Goal: Information Seeking & Learning: Learn about a topic

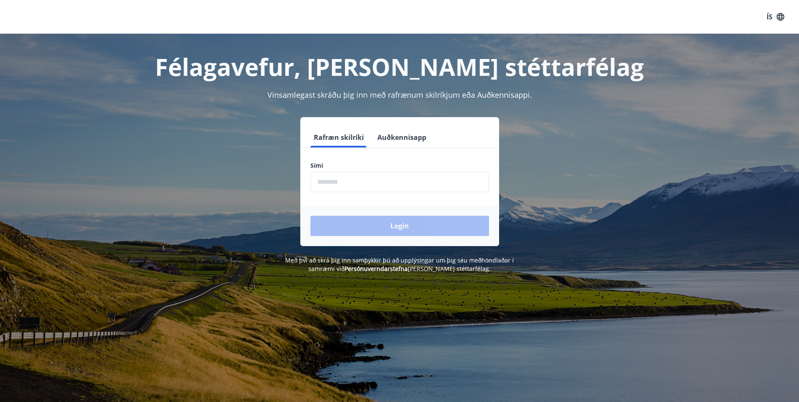
click at [349, 178] on input "phone" at bounding box center [400, 182] width 179 height 21
type input "********"
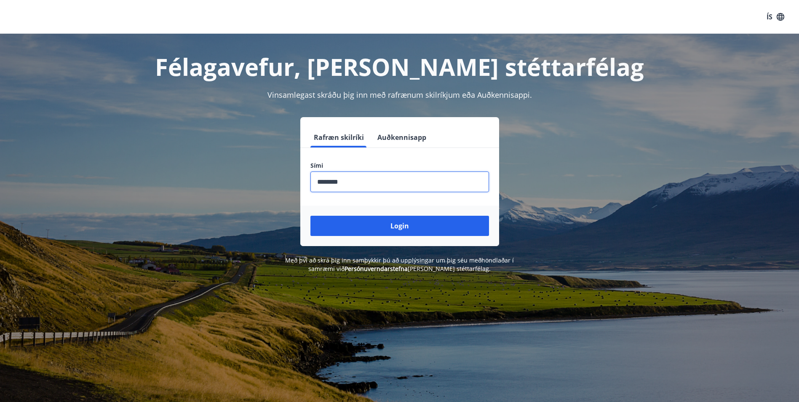
click at [355, 180] on input "phone" at bounding box center [400, 182] width 179 height 21
click at [354, 180] on input "phone" at bounding box center [400, 182] width 179 height 21
type input "********"
click at [311, 216] on button "Login" at bounding box center [400, 226] width 179 height 20
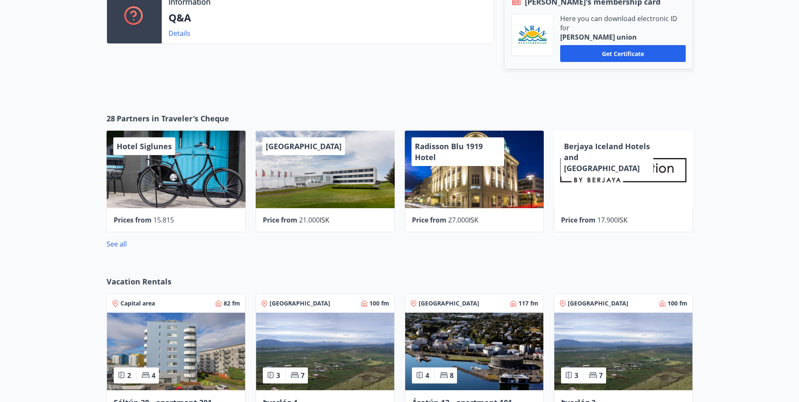
scroll to position [534, 0]
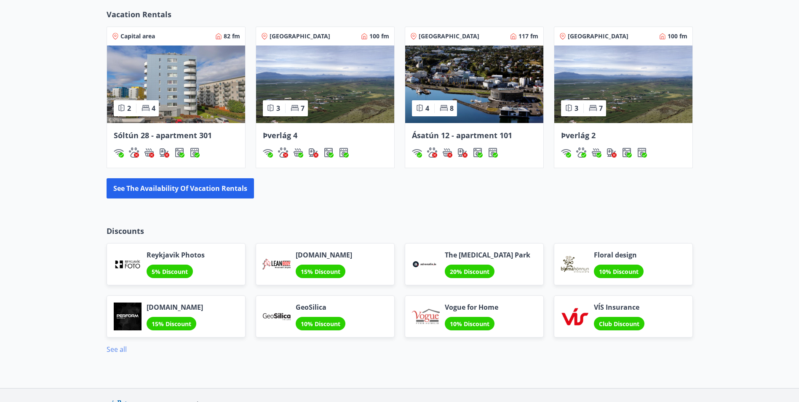
click at [112, 348] on link "See all" at bounding box center [117, 349] width 20 height 9
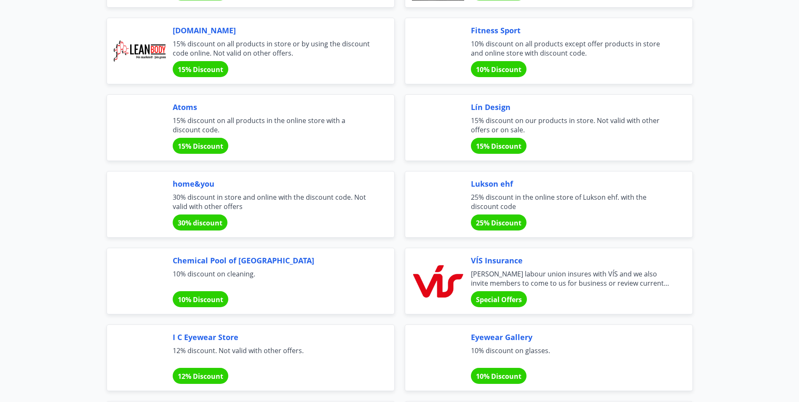
scroll to position [253, 0]
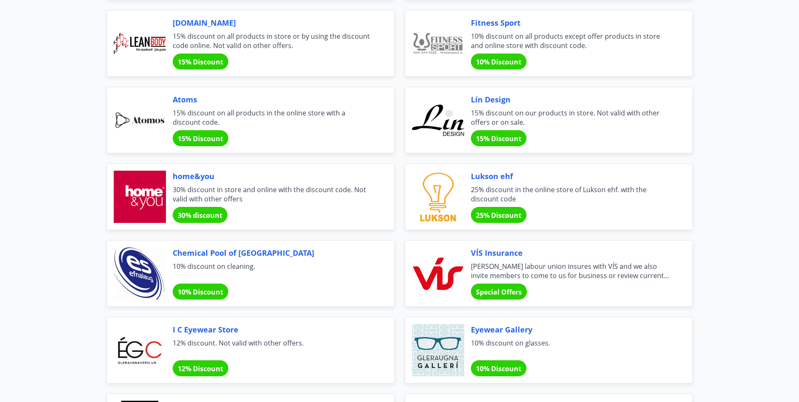
drag, startPoint x: 534, startPoint y: 275, endPoint x: 477, endPoint y: 276, distance: 56.9
click at [477, 276] on span "[PERSON_NAME] labour union insures with VÍS and we also invite members to come …" at bounding box center [571, 271] width 201 height 19
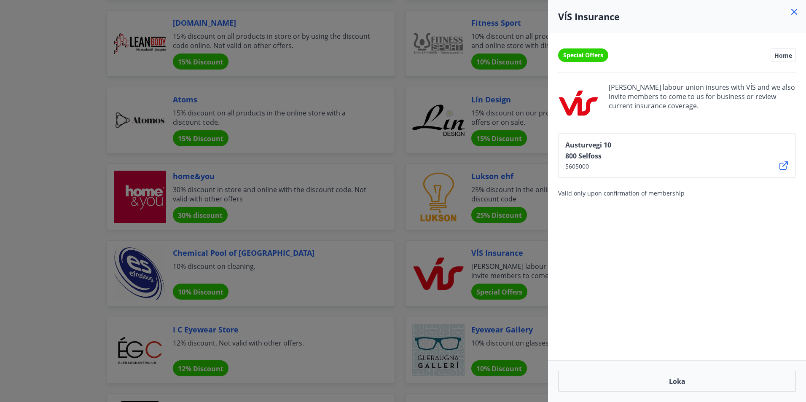
click at [795, 6] on div "VÍS Insurance" at bounding box center [677, 16] width 258 height 33
click at [796, 8] on icon at bounding box center [794, 12] width 10 height 10
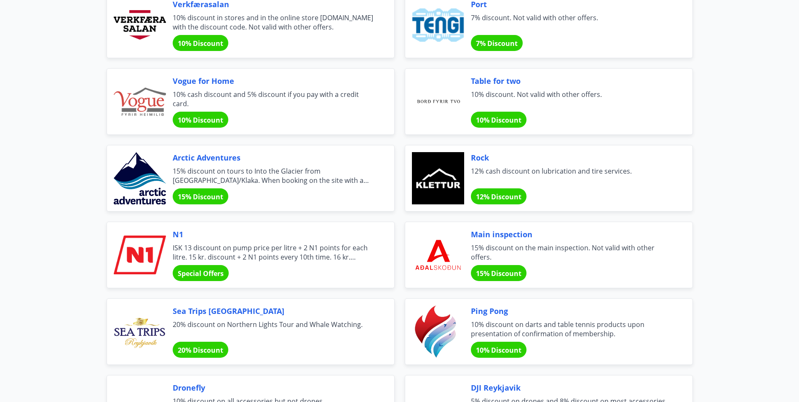
scroll to position [1529, 0]
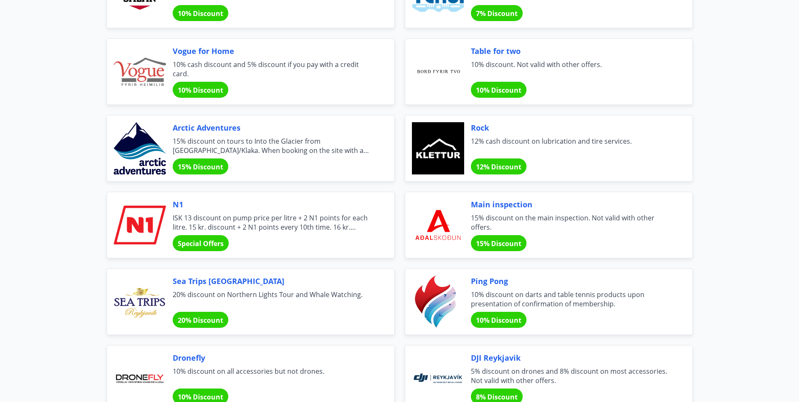
click at [217, 224] on span "ISK 13 discount on pump price per litre + 2 N1 points for each litre. 15 kr. di…" at bounding box center [273, 222] width 201 height 19
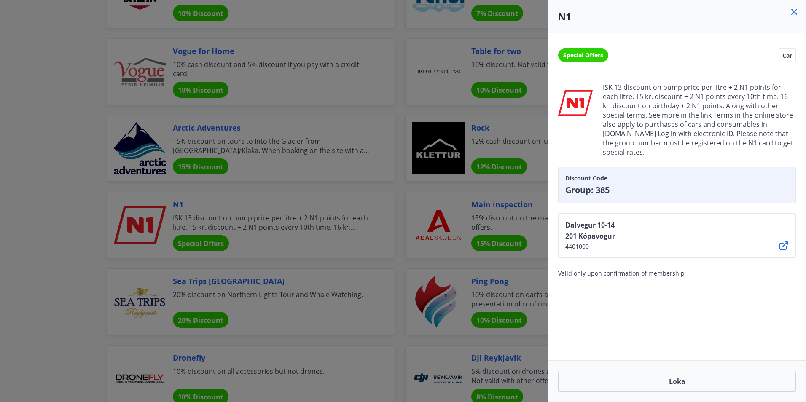
click at [786, 247] on icon at bounding box center [783, 245] width 8 height 8
click at [373, 255] on div at bounding box center [403, 201] width 806 height 402
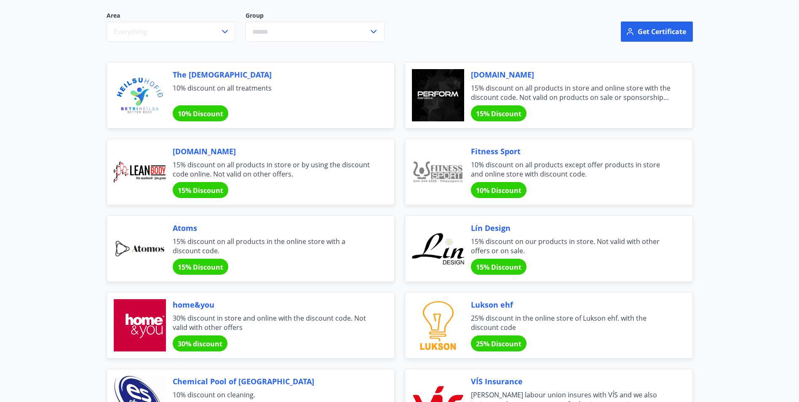
scroll to position [0, 0]
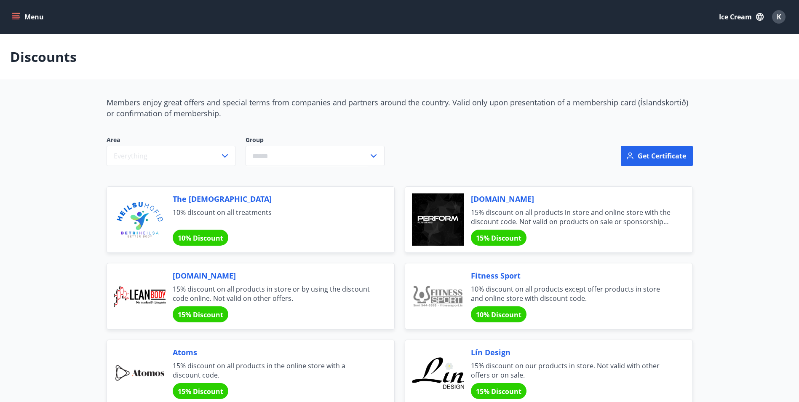
click at [17, 14] on icon "menu" at bounding box center [16, 17] width 8 height 8
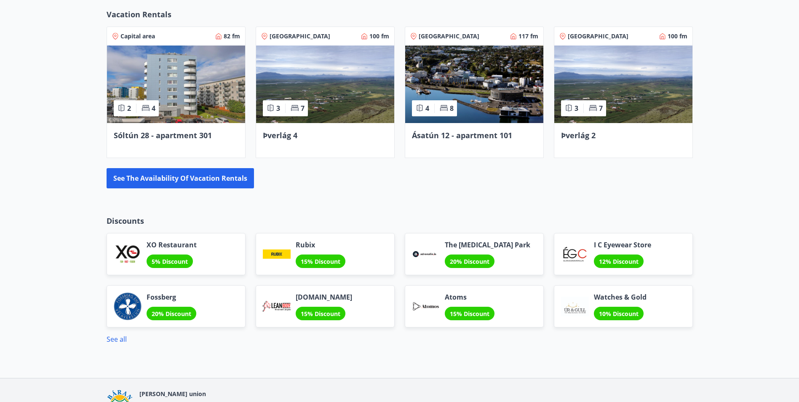
scroll to position [404, 0]
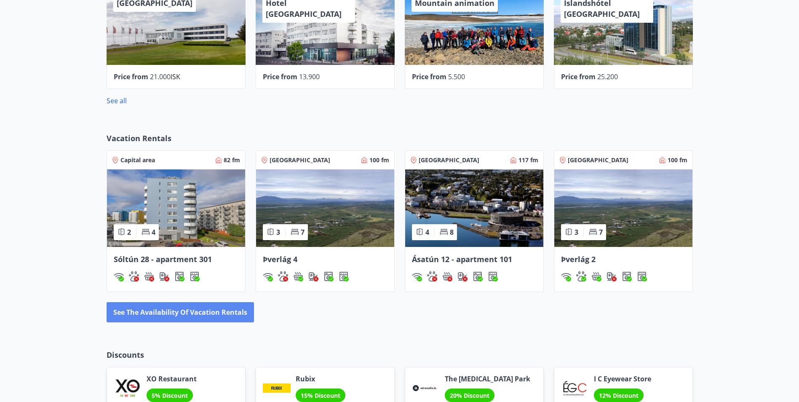
click at [223, 319] on button "See the availability of vacation rentals" at bounding box center [180, 312] width 147 height 20
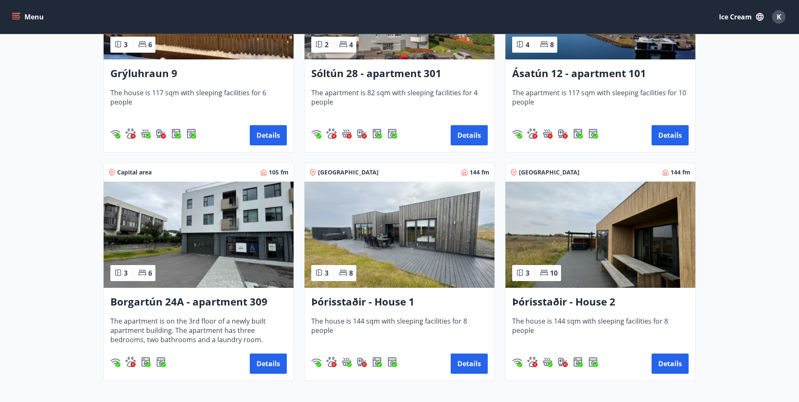
scroll to position [534, 0]
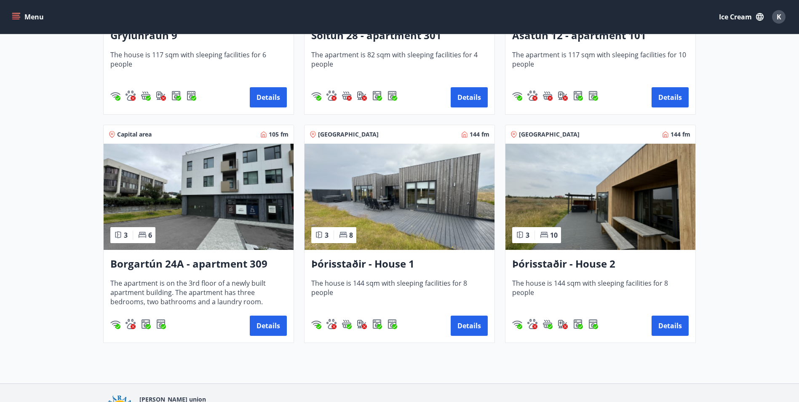
click at [287, 292] on span "The apartment is on the 3rd floor of a newly built apartment building. The apar…" at bounding box center [198, 293] width 177 height 28
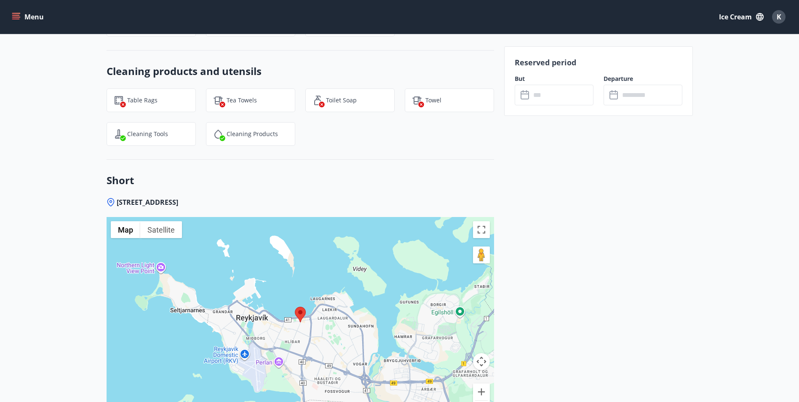
scroll to position [1507, 0]
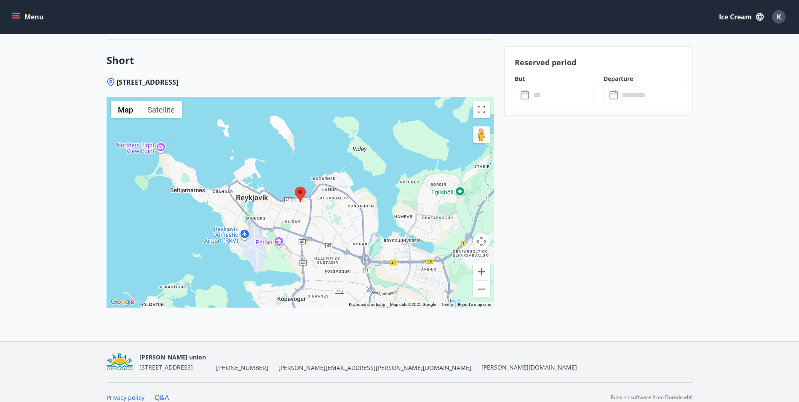
click at [292, 193] on div at bounding box center [301, 202] width 388 height 211
click at [485, 263] on button "Zoom in" at bounding box center [481, 271] width 17 height 17
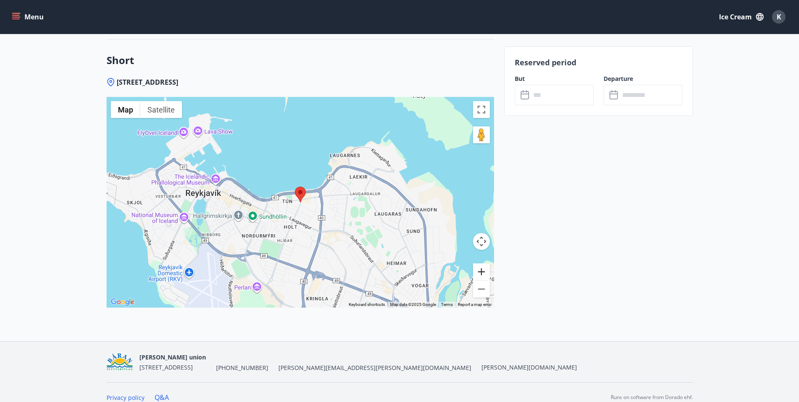
click at [485, 263] on button "Zoom in" at bounding box center [481, 271] width 17 height 17
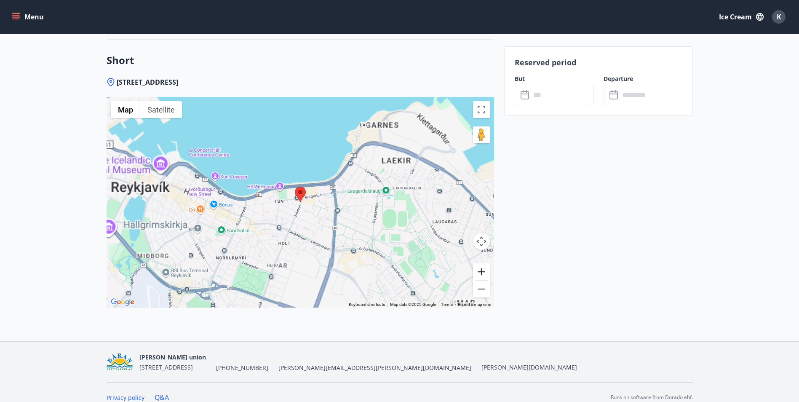
click at [485, 263] on button "Zoom in" at bounding box center [481, 271] width 17 height 17
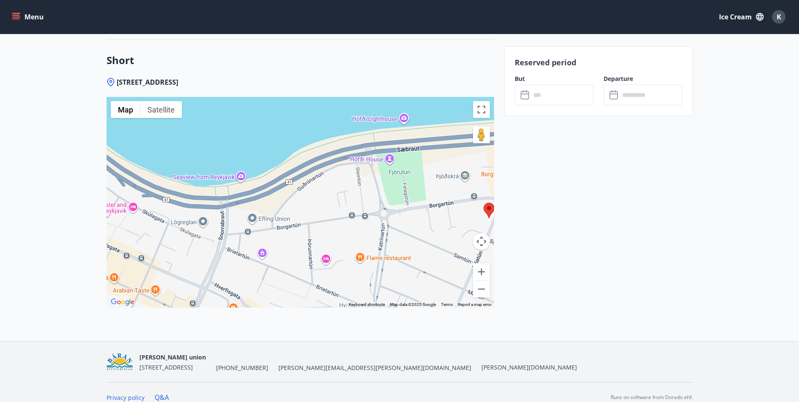
drag, startPoint x: 349, startPoint y: 212, endPoint x: 540, endPoint y: 230, distance: 191.3
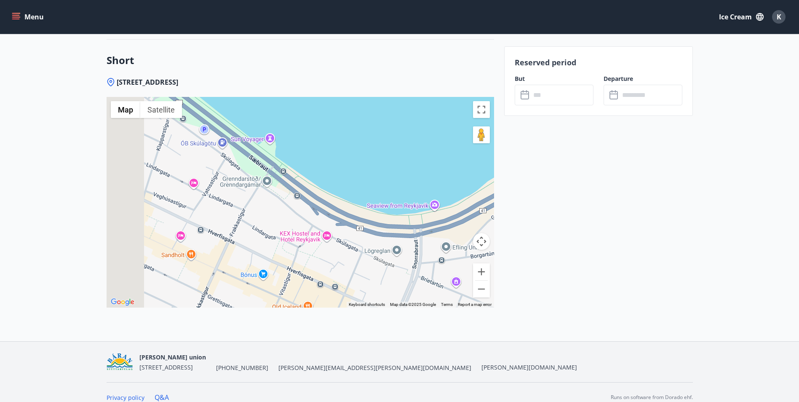
drag, startPoint x: 215, startPoint y: 247, endPoint x: 409, endPoint y: 276, distance: 196.3
click at [409, 276] on div at bounding box center [301, 202] width 388 height 211
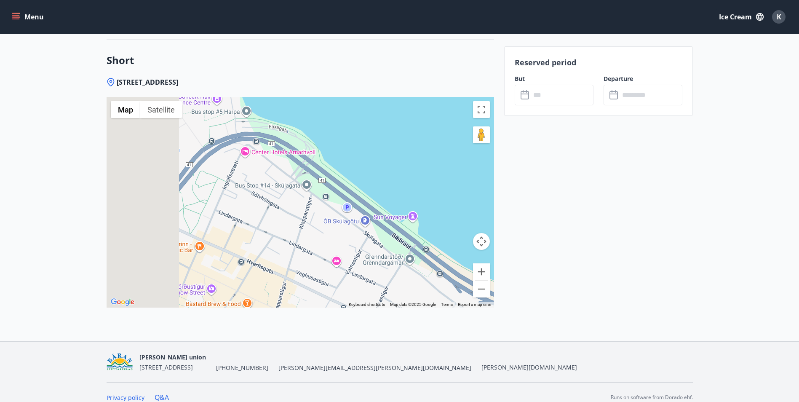
drag, startPoint x: 315, startPoint y: 272, endPoint x: 394, endPoint y: 308, distance: 86.5
click at [394, 308] on div "[STREET_ADDRESS] ← Move left → Move right ↑ Move up ↓ Move down + Zoom in - Zoo…" at bounding box center [301, 210] width 388 height 264
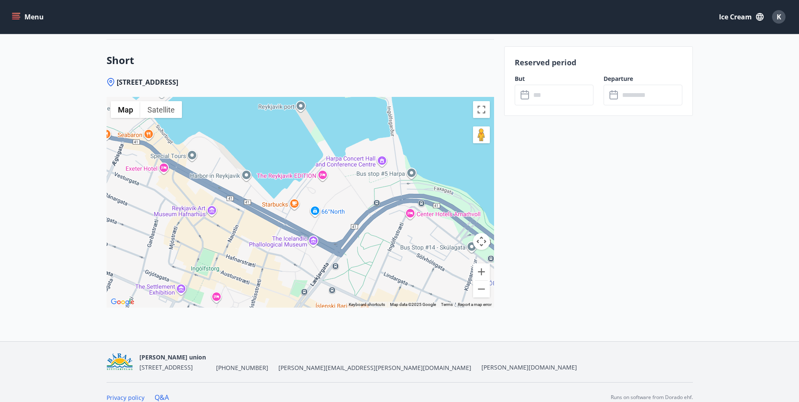
drag, startPoint x: 250, startPoint y: 236, endPoint x: 322, endPoint y: 261, distance: 76.0
click at [322, 261] on div at bounding box center [301, 202] width 388 height 211
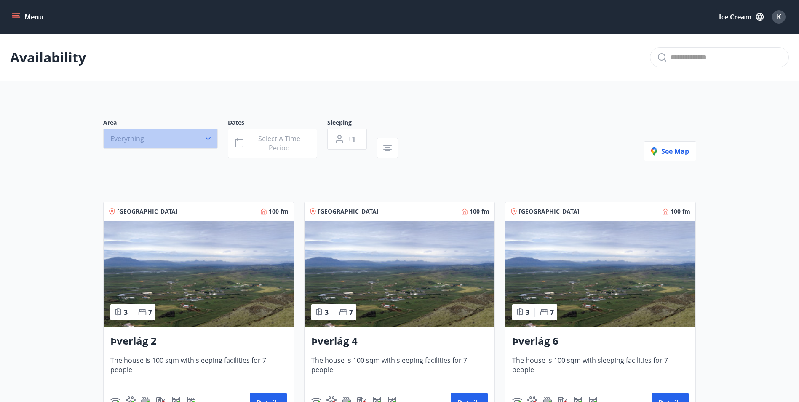
click at [194, 136] on button "Everything" at bounding box center [160, 139] width 115 height 20
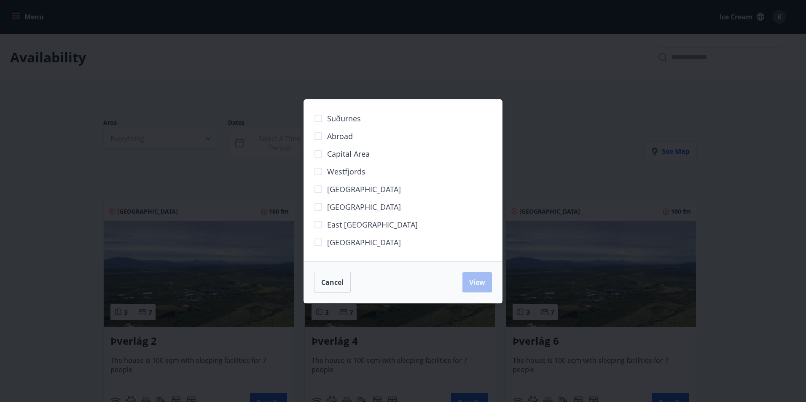
click at [328, 154] on span "Capital area" at bounding box center [348, 153] width 43 height 11
click at [472, 279] on span "View" at bounding box center [477, 282] width 16 height 9
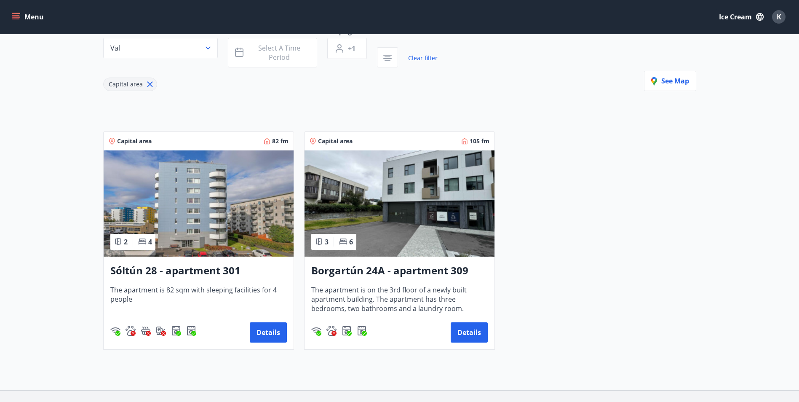
scroll to position [150, 0]
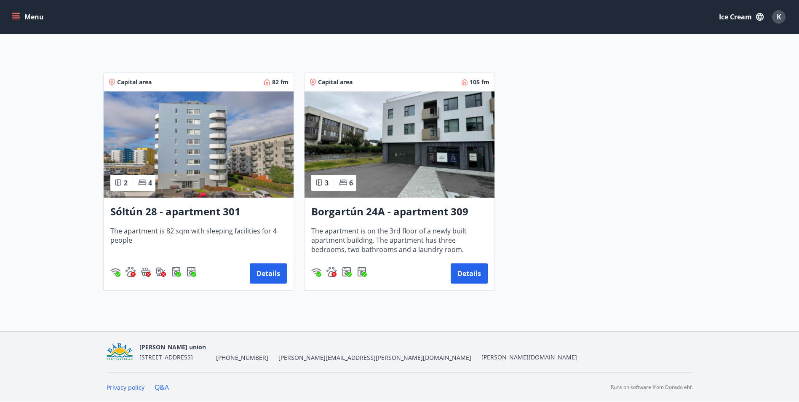
click at [163, 237] on span "The apartment is 82 sqm with sleeping facilities for 4 people" at bounding box center [198, 240] width 177 height 28
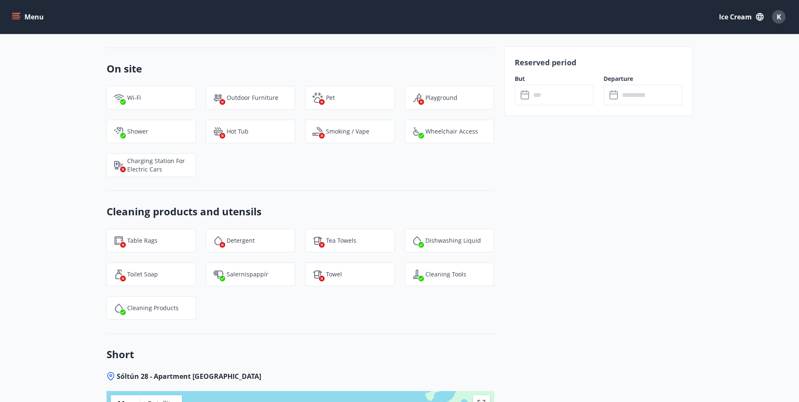
scroll to position [1601, 0]
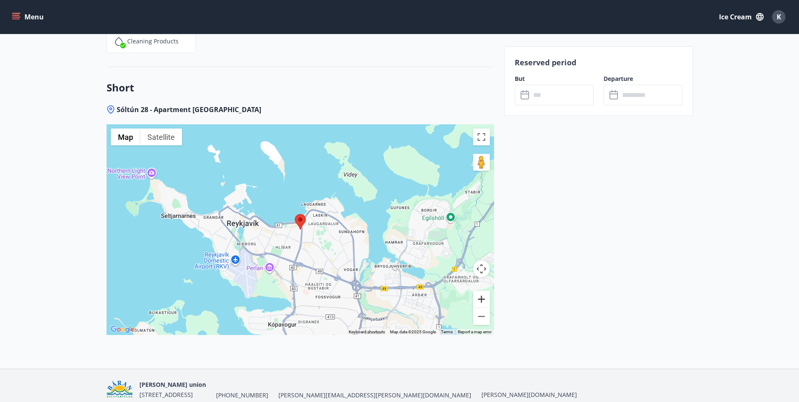
click at [481, 291] on button "Zoom in" at bounding box center [481, 299] width 17 height 17
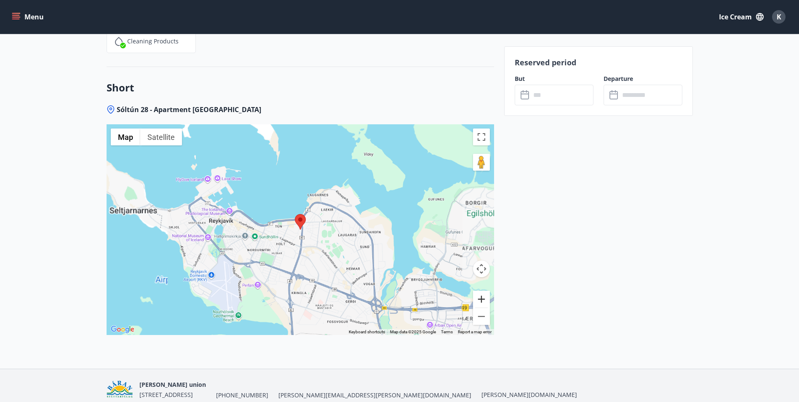
click at [481, 291] on button "Zoom in" at bounding box center [481, 299] width 17 height 17
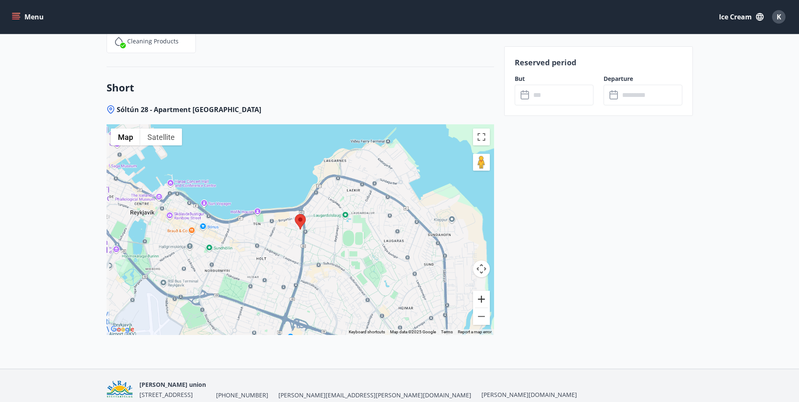
click at [481, 291] on button "Zoom in" at bounding box center [481, 299] width 17 height 17
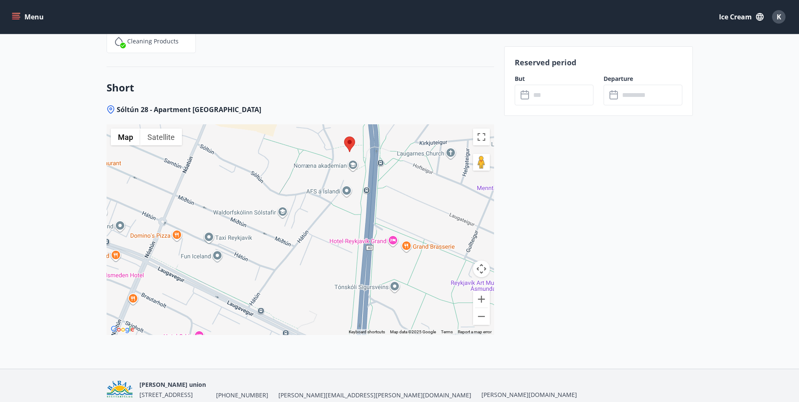
drag, startPoint x: 206, startPoint y: 224, endPoint x: 256, endPoint y: 147, distance: 92.0
click at [256, 147] on div at bounding box center [301, 229] width 388 height 211
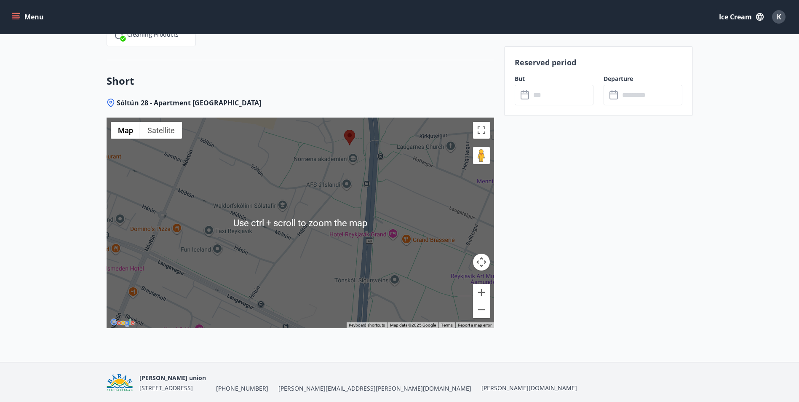
scroll to position [1619, 0]
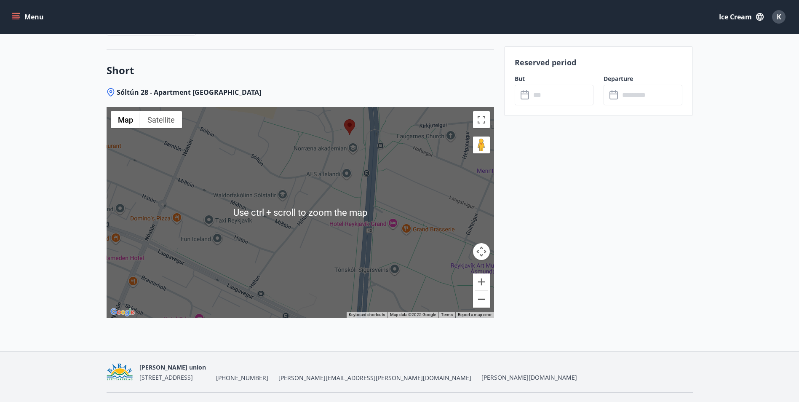
click at [485, 291] on button "Zoom out" at bounding box center [481, 299] width 17 height 17
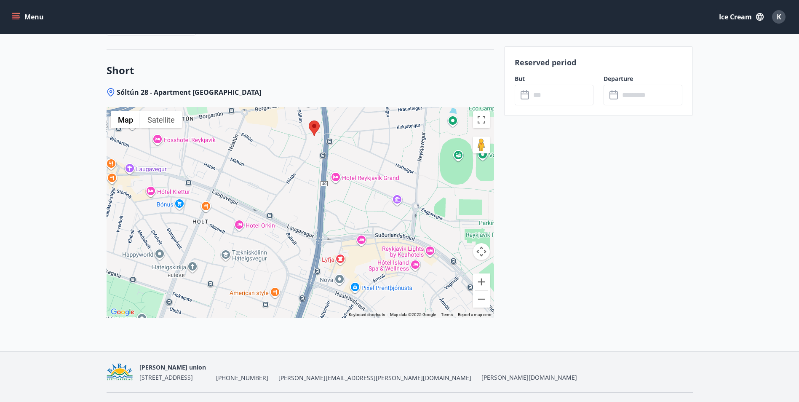
drag, startPoint x: 394, startPoint y: 231, endPoint x: 384, endPoint y: 192, distance: 39.8
click at [384, 192] on div at bounding box center [301, 212] width 388 height 211
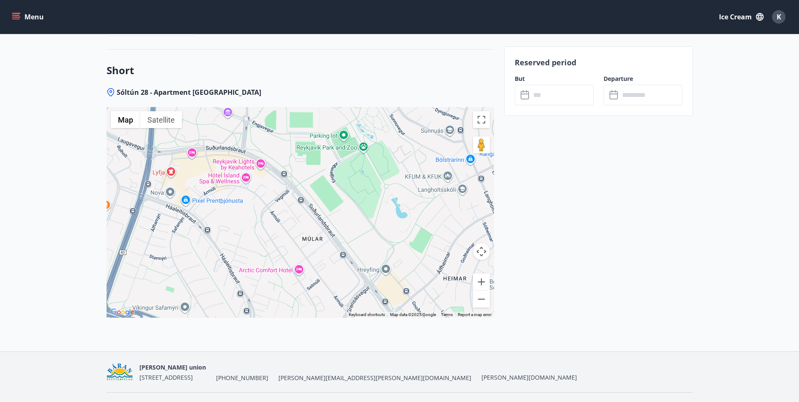
drag, startPoint x: 400, startPoint y: 257, endPoint x: 221, endPoint y: 156, distance: 205.9
click at [221, 156] on div at bounding box center [301, 212] width 388 height 211
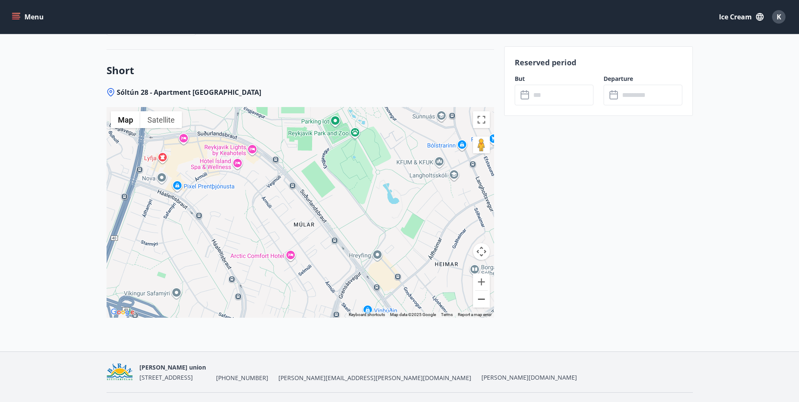
click at [478, 291] on button "Zoom out" at bounding box center [481, 299] width 17 height 17
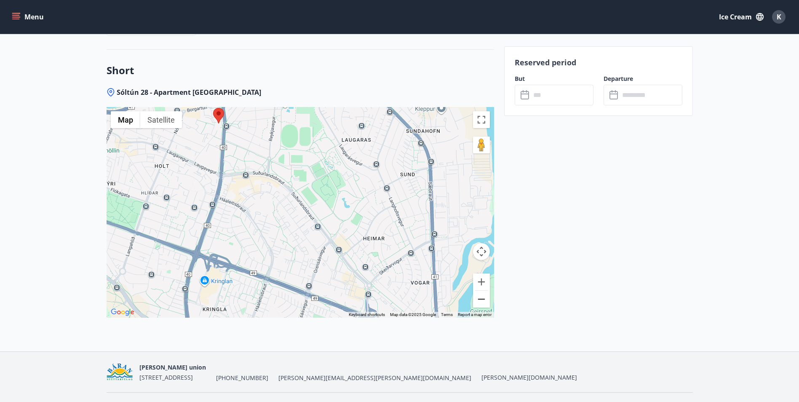
click at [478, 291] on button "Zoom out" at bounding box center [481, 299] width 17 height 17
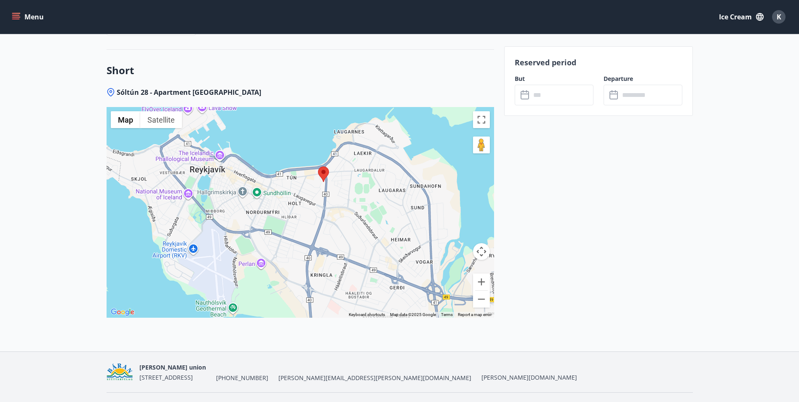
drag, startPoint x: 324, startPoint y: 262, endPoint x: 389, endPoint y: 276, distance: 66.4
click at [389, 276] on div at bounding box center [301, 212] width 388 height 211
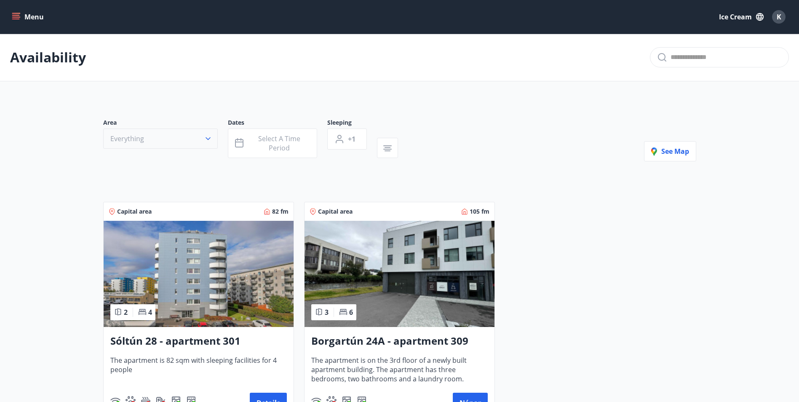
click at [202, 136] on button "Everything" at bounding box center [160, 139] width 115 height 20
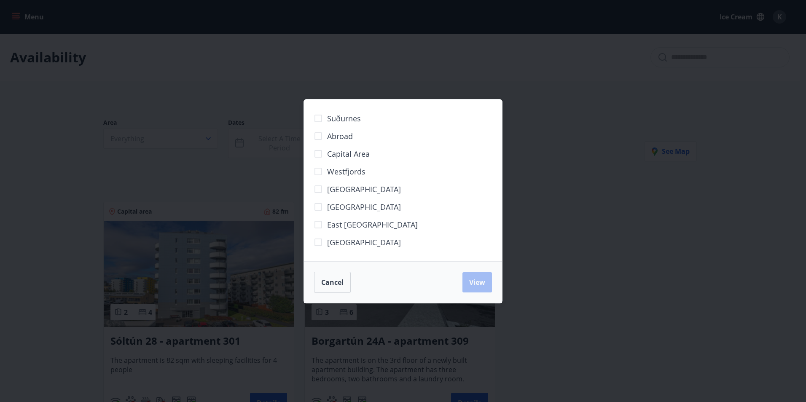
click at [362, 242] on span "[GEOGRAPHIC_DATA]" at bounding box center [364, 242] width 74 height 11
click at [482, 286] on span "View" at bounding box center [477, 282] width 16 height 9
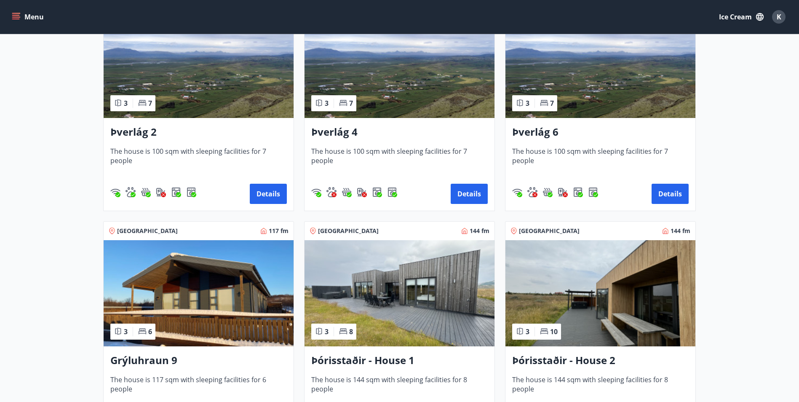
scroll to position [267, 0]
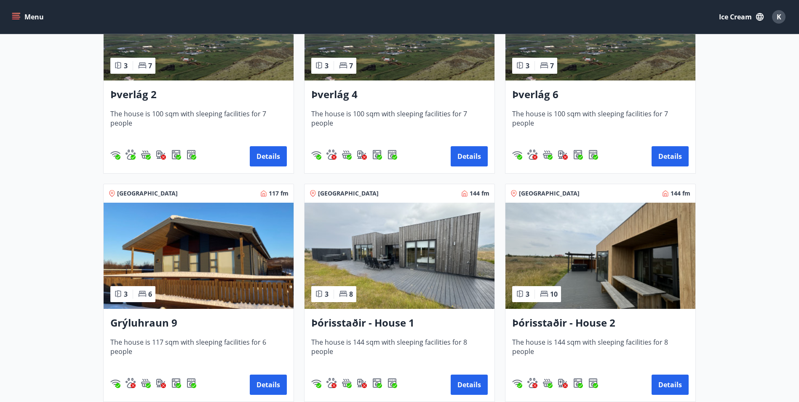
click at [362, 336] on div "Þórisstaðir - House 1 The house is 144 sqm with sleeping facilities for 8 peopl…" at bounding box center [400, 355] width 190 height 93
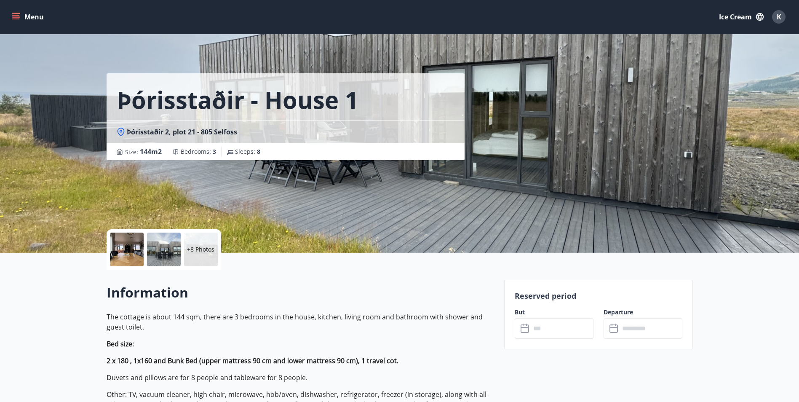
click at [542, 332] on input "text" at bounding box center [562, 328] width 63 height 21
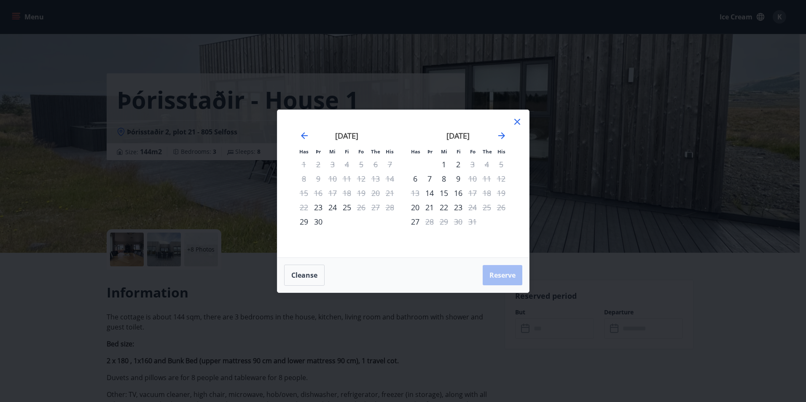
click at [507, 132] on div "[DATE]" at bounding box center [458, 138] width 100 height 37
click at [505, 132] on icon "Move forward to switch to the next month." at bounding box center [501, 136] width 10 height 10
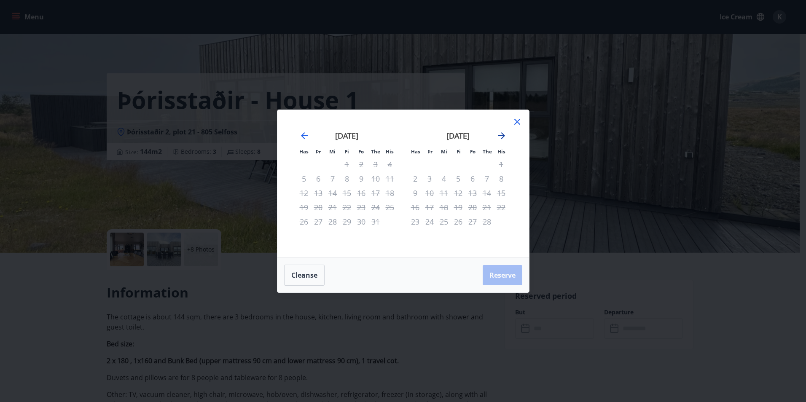
click at [505, 132] on icon "Move forward to switch to the next month." at bounding box center [501, 136] width 10 height 10
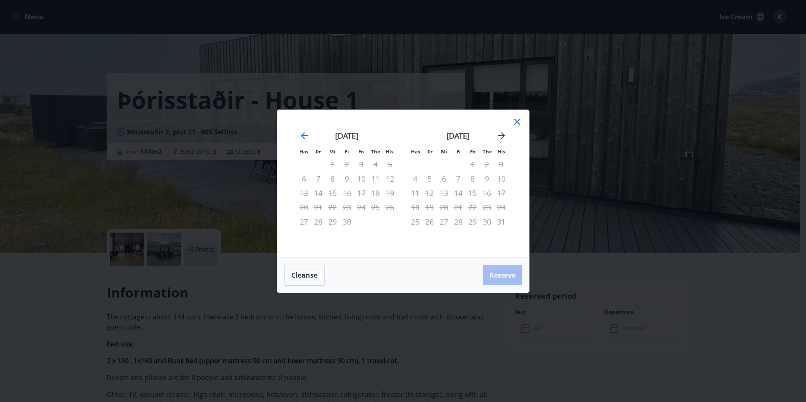
click at [505, 132] on icon "Move forward to switch to the next month." at bounding box center [501, 136] width 10 height 10
click at [306, 137] on icon "Move backward to switch to the previous month." at bounding box center [304, 136] width 10 height 10
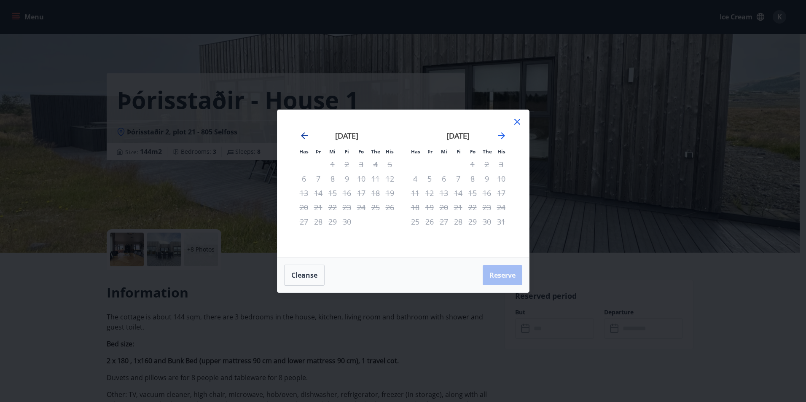
click at [306, 137] on icon "Move backward to switch to the previous month." at bounding box center [304, 136] width 10 height 10
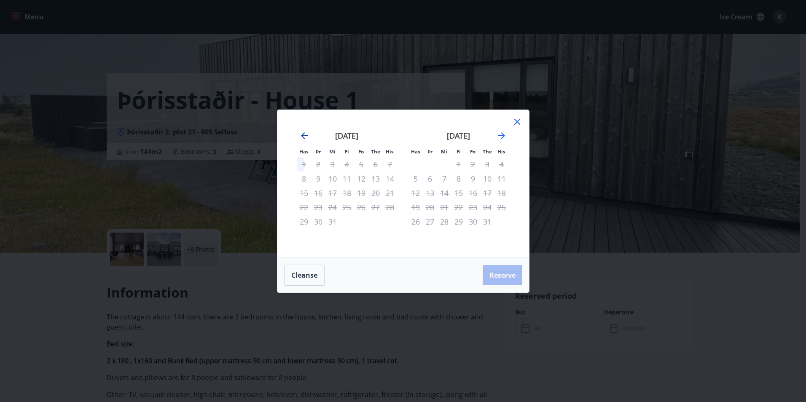
click at [306, 137] on icon "Move backward to switch to the previous month." at bounding box center [304, 136] width 10 height 10
click at [304, 134] on icon "Move backward to switch to the previous month." at bounding box center [304, 136] width 10 height 10
click at [302, 133] on icon "Move backward to switch to the previous month." at bounding box center [304, 136] width 10 height 10
click at [306, 135] on icon "Move backward to switch to the previous month." at bounding box center [304, 136] width 10 height 10
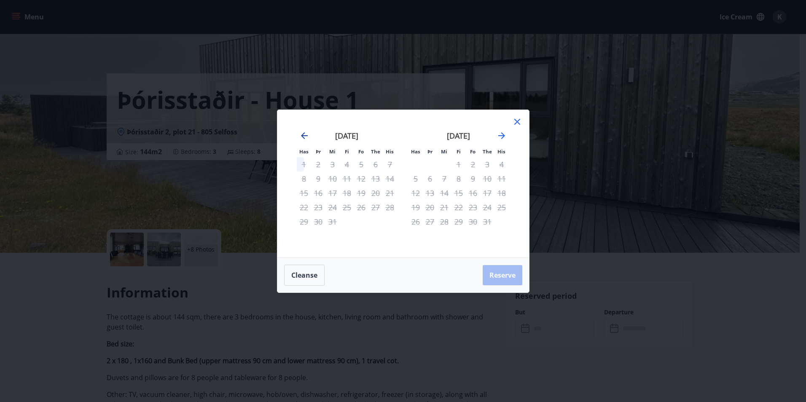
click at [306, 135] on icon "Move backward to switch to the previous month." at bounding box center [304, 136] width 10 height 10
click at [516, 120] on icon at bounding box center [517, 122] width 10 height 10
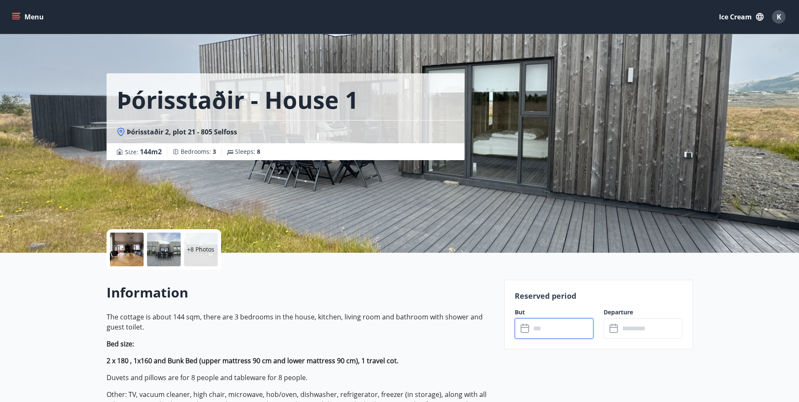
click at [551, 324] on input "text" at bounding box center [562, 328] width 63 height 21
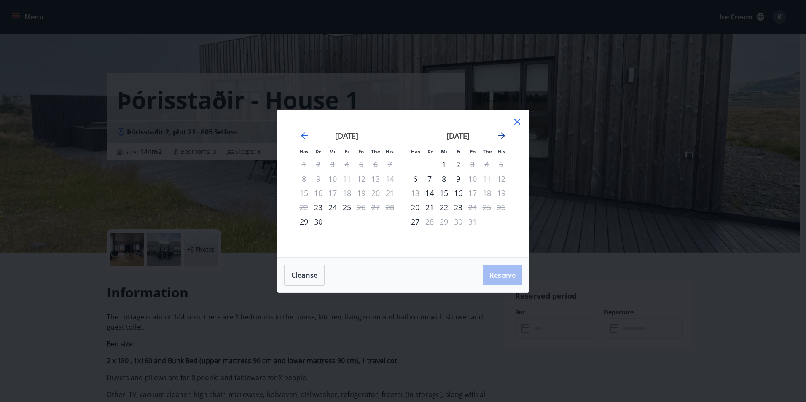
click at [501, 136] on icon "Move forward to switch to the next month." at bounding box center [501, 135] width 7 height 7
click at [415, 226] on div "24" at bounding box center [415, 222] width 14 height 14
click at [448, 223] on div "26" at bounding box center [444, 222] width 14 height 14
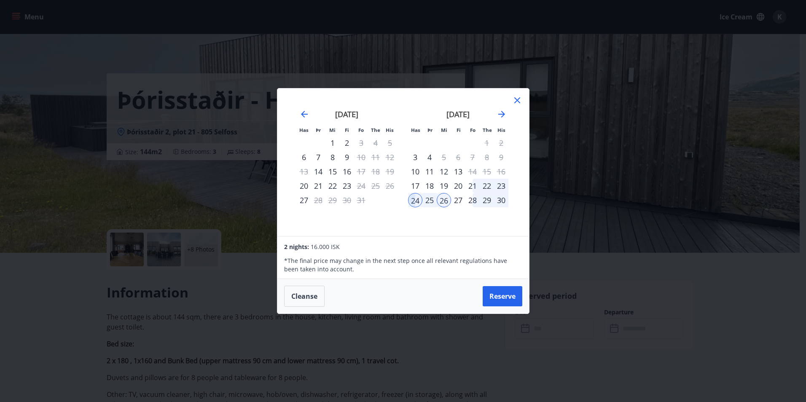
click at [522, 97] on div "Has Þr Mi Fi Fo The His Has Þr Mi Fi Fo The His [DATE] 1 2 3 4 5 6 7 8 9 10 11 …" at bounding box center [403, 161] width 252 height 147
click at [520, 99] on icon at bounding box center [517, 100] width 10 height 10
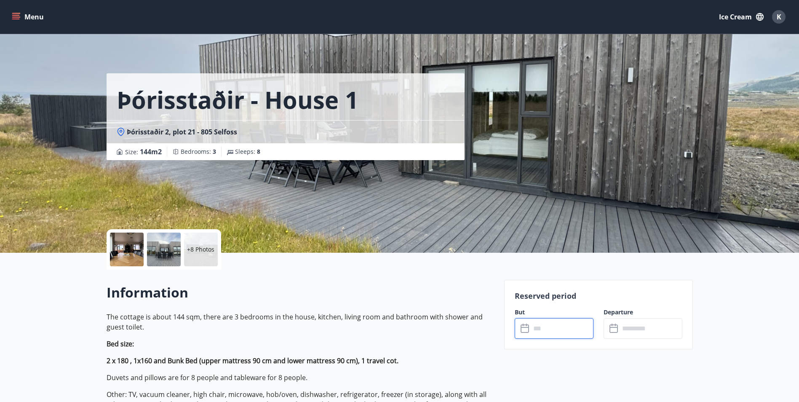
click at [137, 254] on div at bounding box center [127, 250] width 34 height 34
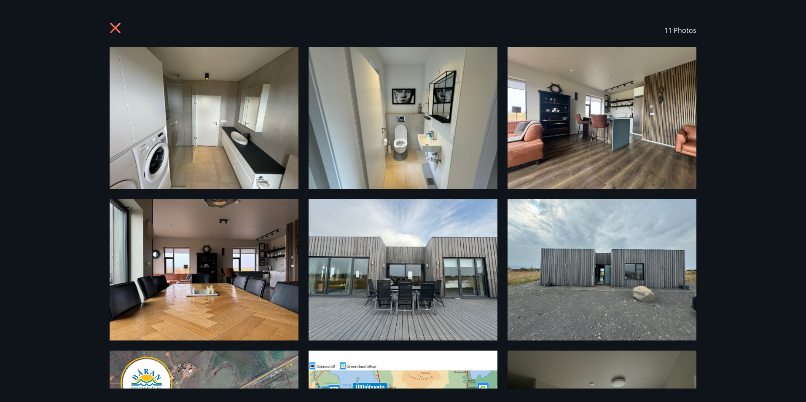
click at [113, 30] on icon at bounding box center [115, 28] width 11 height 11
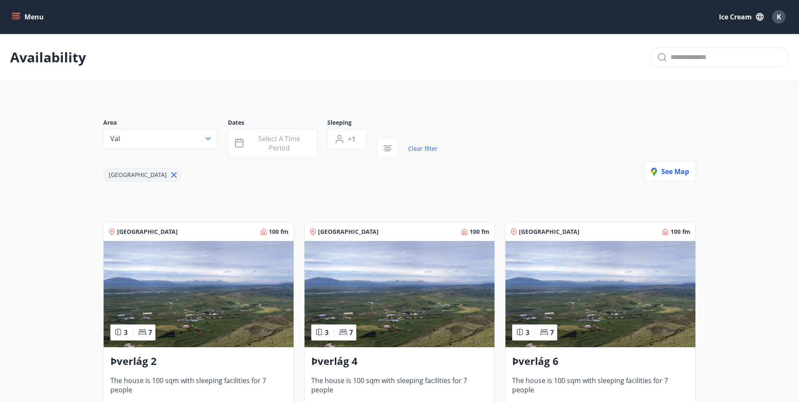
click at [186, 143] on button "Val" at bounding box center [160, 139] width 115 height 20
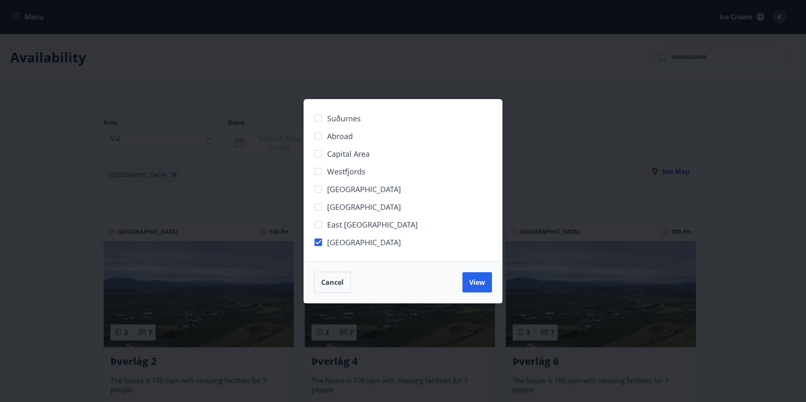
click at [102, 205] on div "Suðurnes Abroad Capital area [GEOGRAPHIC_DATA] [GEOGRAPHIC_DATA] [GEOGRAPHIC_DA…" at bounding box center [403, 201] width 806 height 402
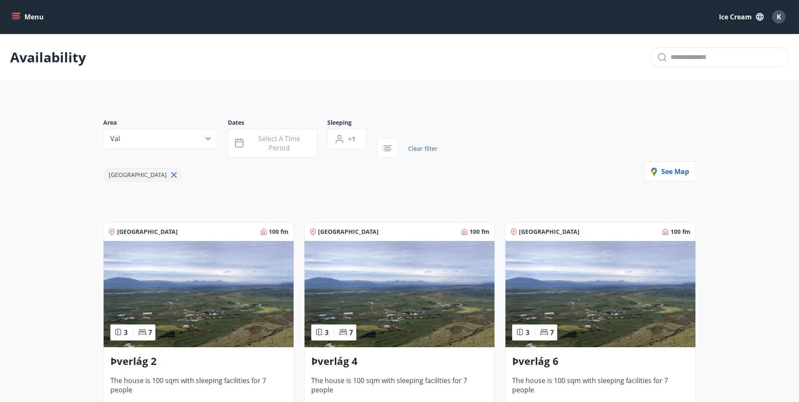
scroll to position [267, 0]
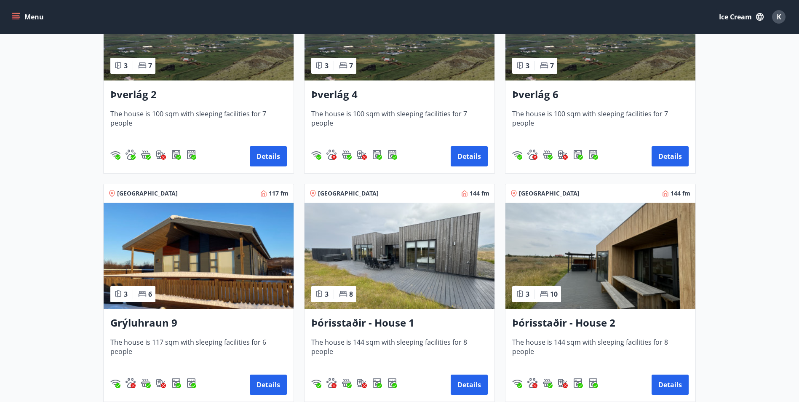
click at [229, 102] on h3 "Þverlág 2" at bounding box center [198, 94] width 177 height 15
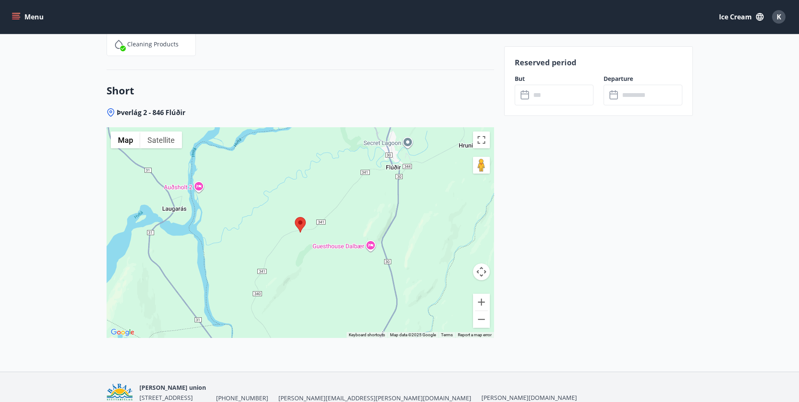
scroll to position [1918, 0]
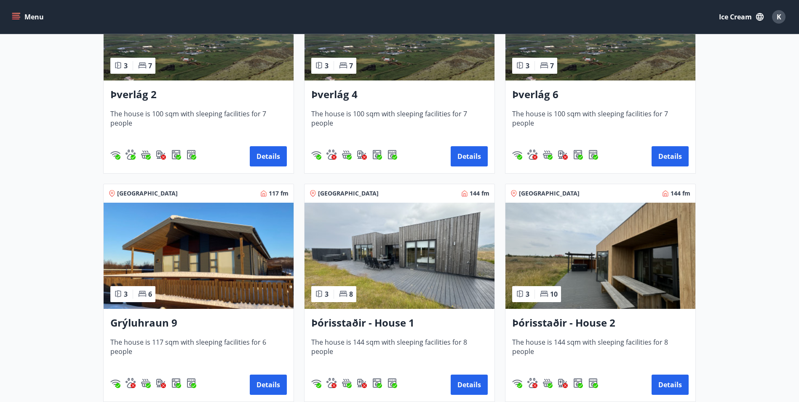
click at [393, 288] on img at bounding box center [400, 256] width 190 height 106
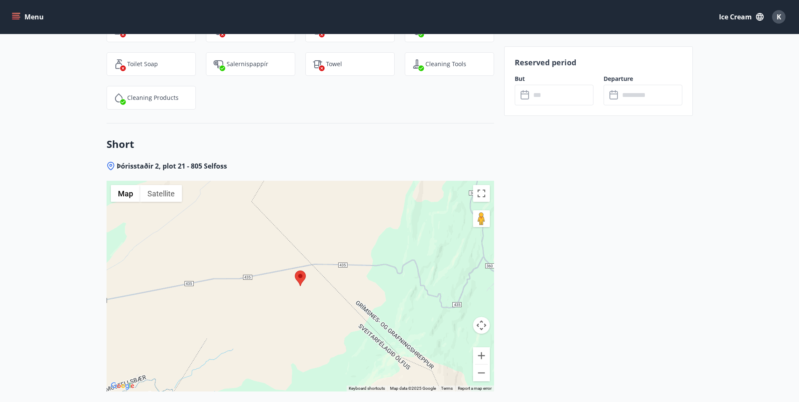
scroll to position [1925, 0]
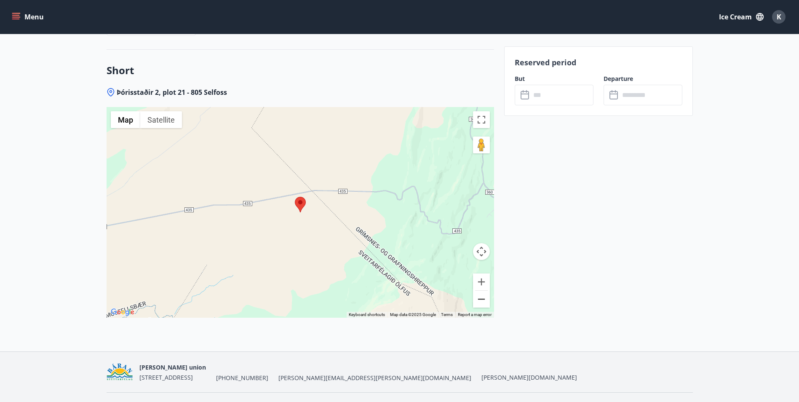
click at [482, 291] on button "Zoom out" at bounding box center [481, 299] width 17 height 17
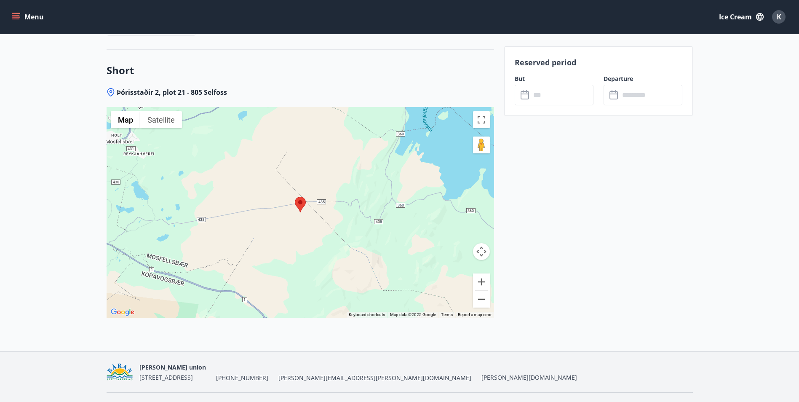
click at [482, 291] on button "Zoom out" at bounding box center [481, 299] width 17 height 17
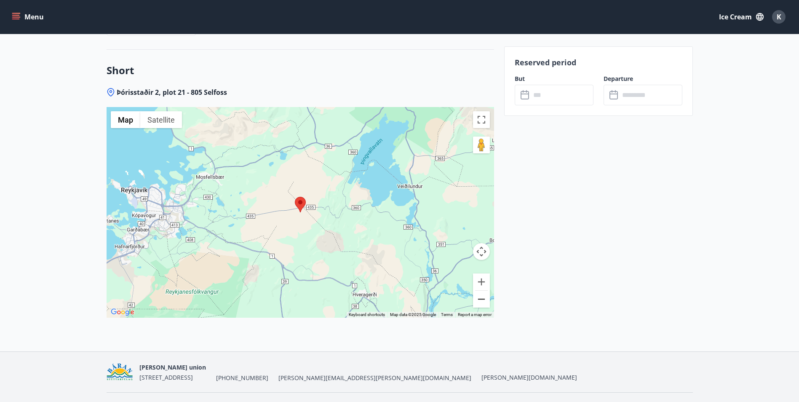
click at [482, 291] on button "Zoom out" at bounding box center [481, 299] width 17 height 17
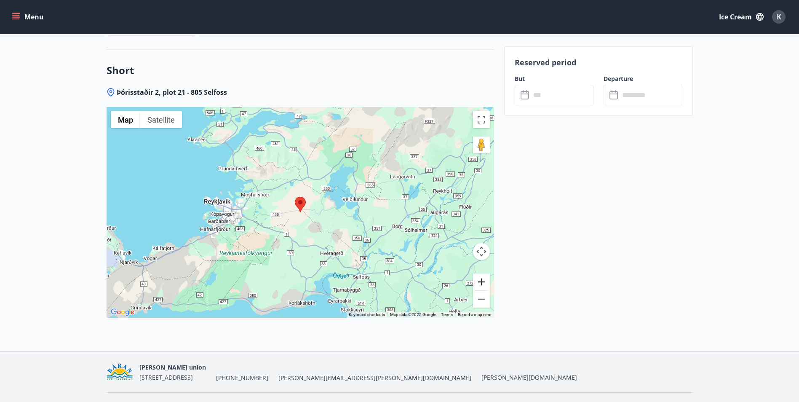
click at [484, 274] on button "Zoom in" at bounding box center [481, 282] width 17 height 17
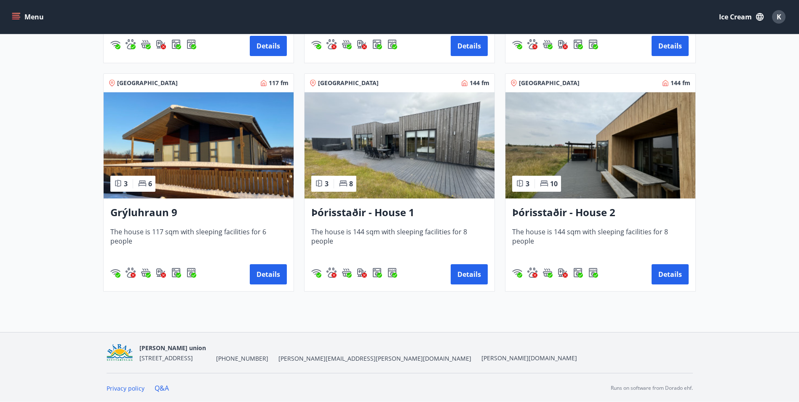
scroll to position [378, 0]
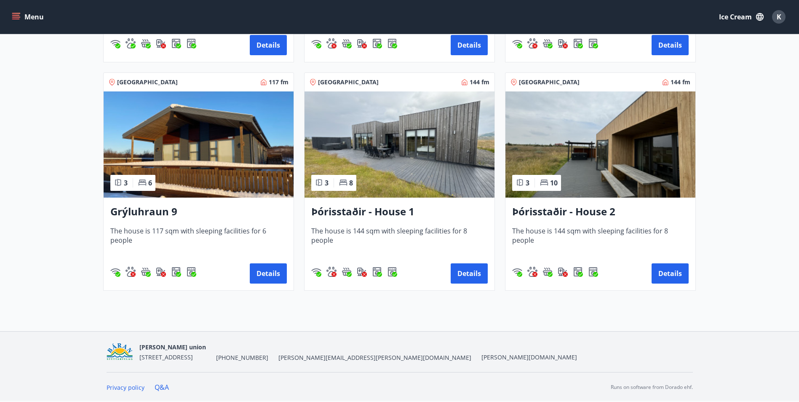
click at [184, 224] on div "Grýluhraun 9 The house is 117 sqm with sleeping facilities for 6 people Details" at bounding box center [199, 244] width 190 height 93
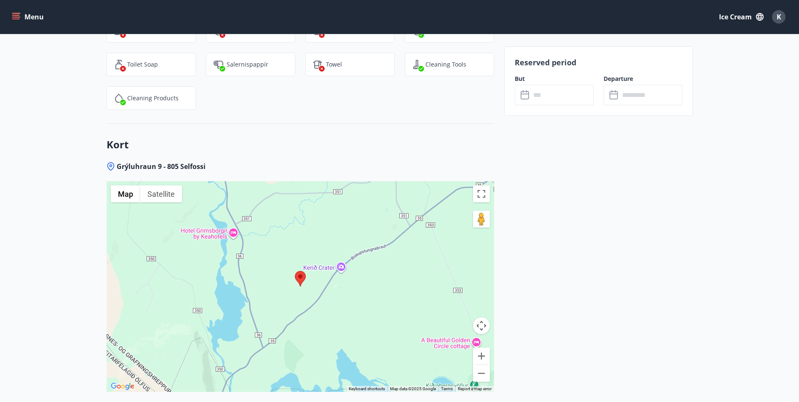
scroll to position [1868, 0]
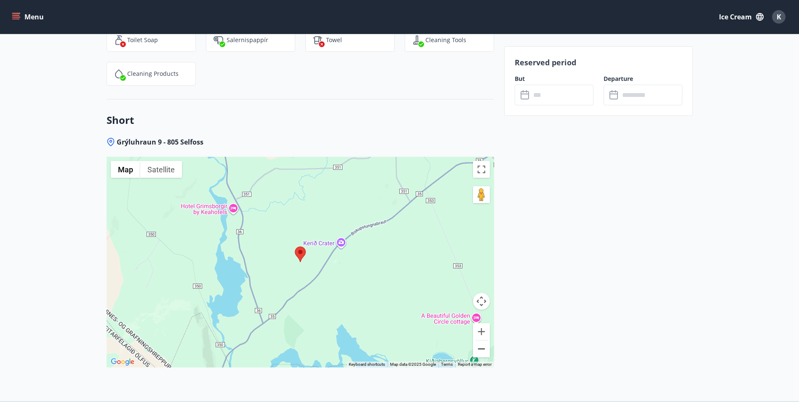
click at [480, 341] on button "Zoom out" at bounding box center [481, 349] width 17 height 17
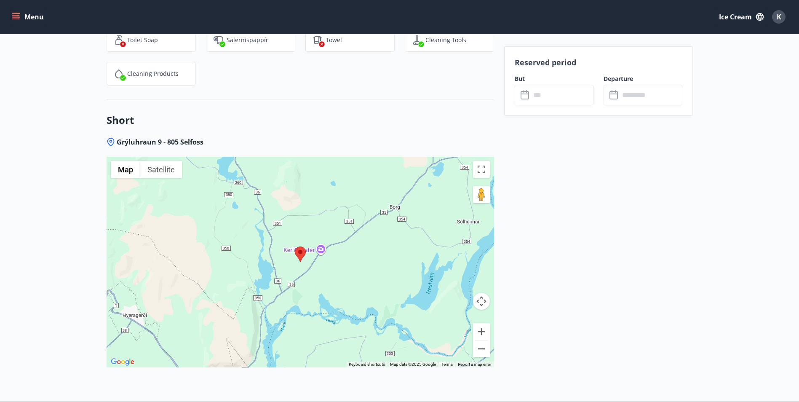
click at [480, 341] on button "Zoom out" at bounding box center [481, 349] width 17 height 17
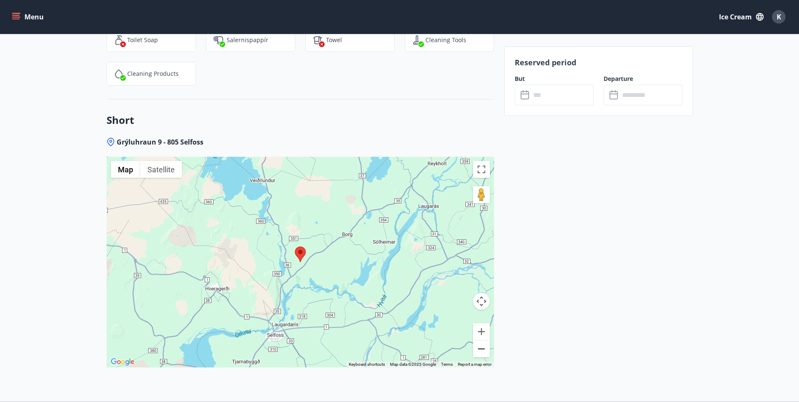
click at [480, 341] on button "Zoom out" at bounding box center [481, 349] width 17 height 17
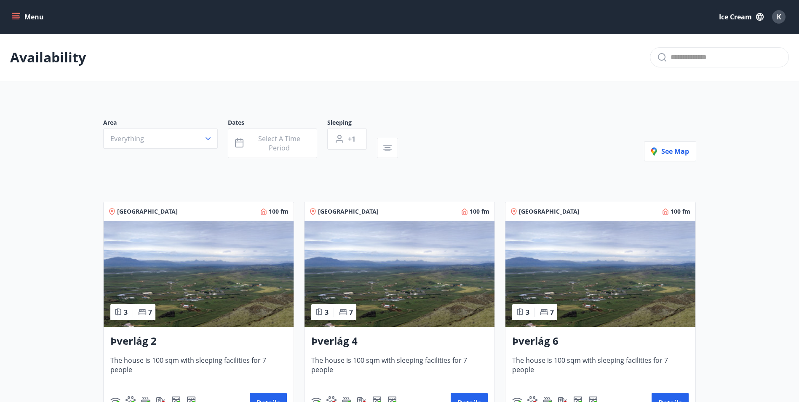
click at [21, 15] on button "Menu" at bounding box center [28, 16] width 37 height 15
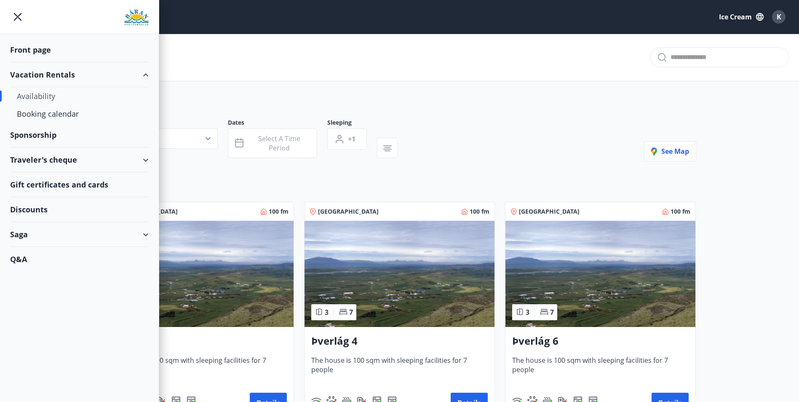
click at [54, 62] on div "Sponsorship" at bounding box center [79, 50] width 139 height 25
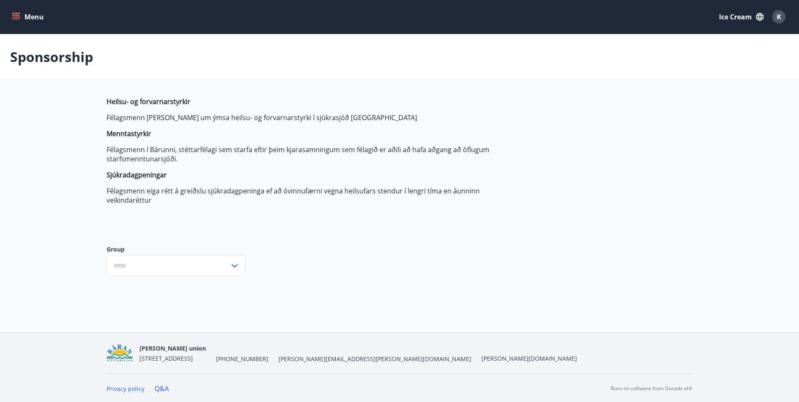
type input "***"
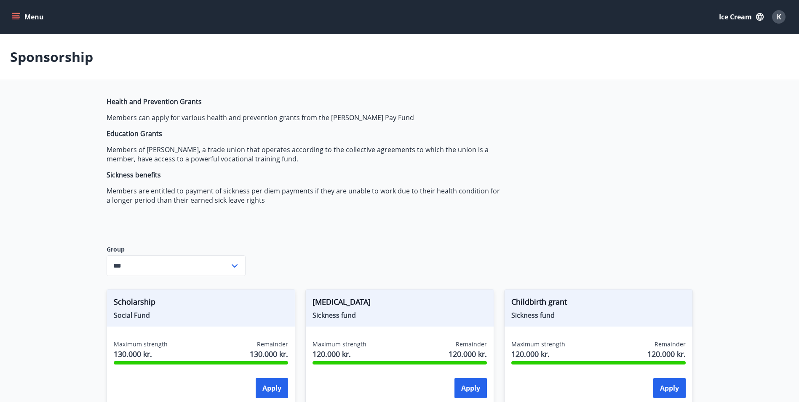
click at [212, 265] on input "***" at bounding box center [168, 265] width 123 height 21
click at [236, 265] on icon at bounding box center [235, 265] width 6 height 3
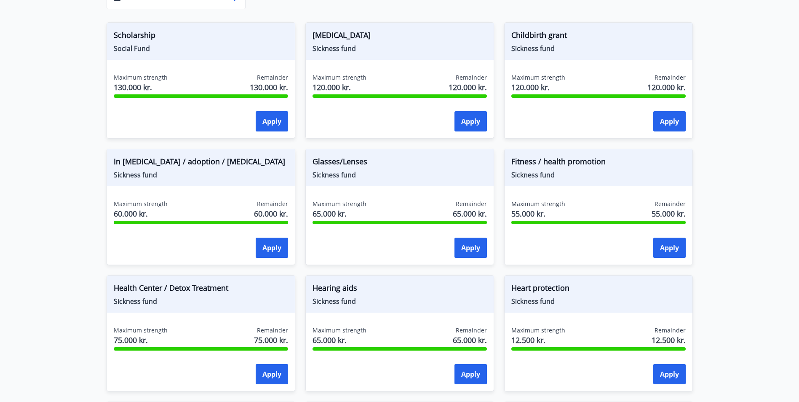
click at [568, 191] on div "Fitness / health promotion Sickness fund Maximum strength 55.000 kr. Remainder …" at bounding box center [598, 207] width 189 height 116
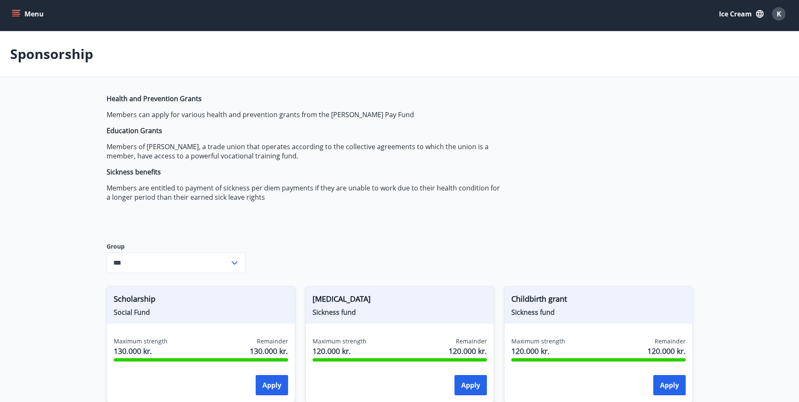
scroll to position [0, 0]
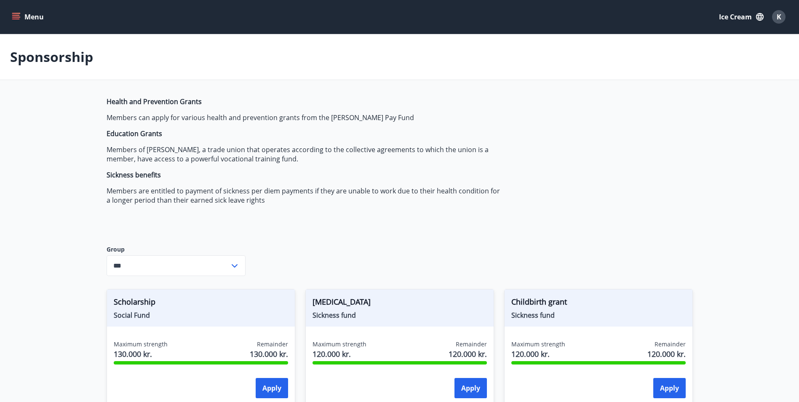
click at [19, 22] on button "Menu" at bounding box center [28, 16] width 37 height 15
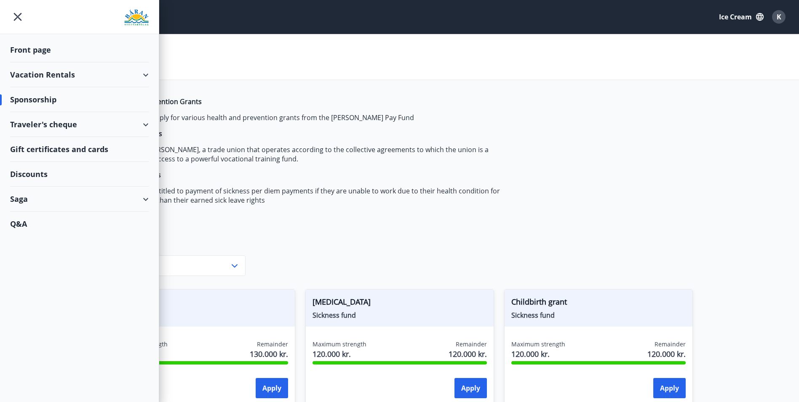
click at [132, 129] on div "Traveler's cheque" at bounding box center [79, 124] width 139 height 25
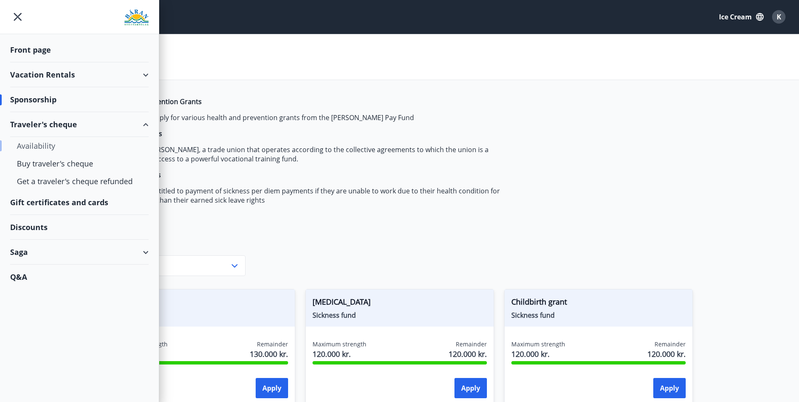
click at [45, 149] on div "Availability" at bounding box center [79, 146] width 125 height 18
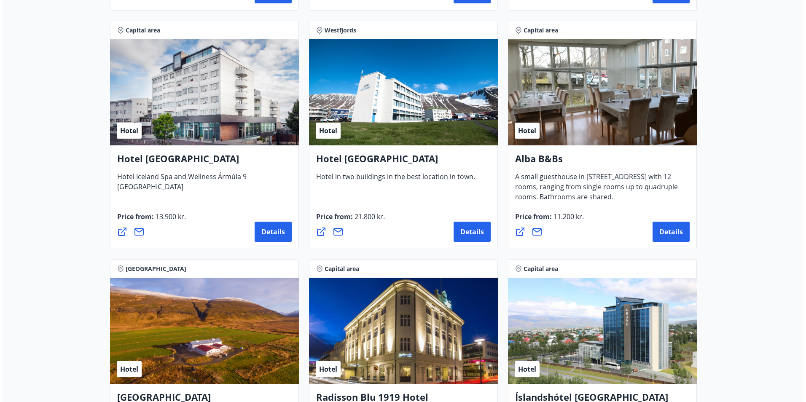
scroll to position [1601, 0]
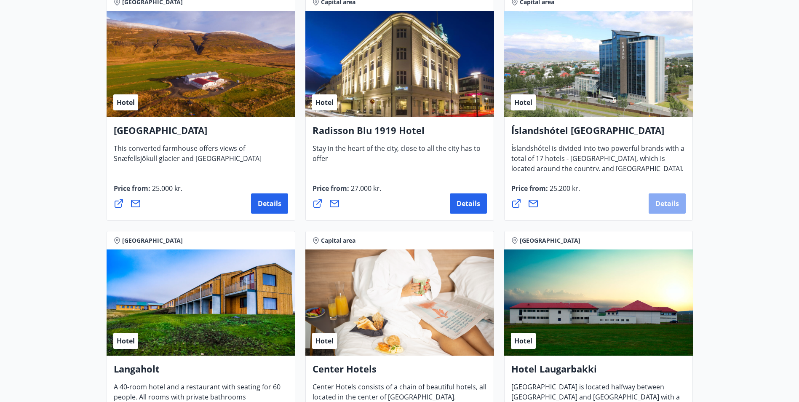
click at [665, 198] on button "Details" at bounding box center [667, 203] width 37 height 20
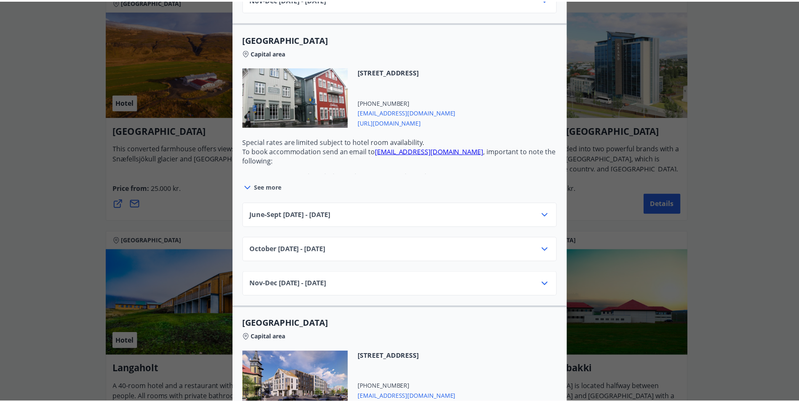
scroll to position [27, 0]
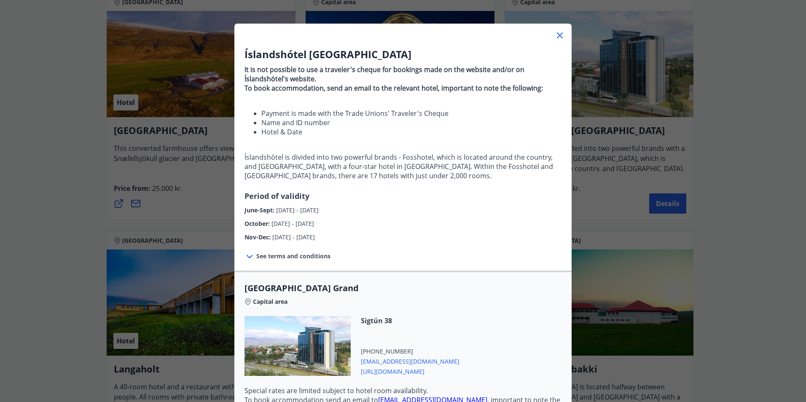
click at [557, 39] on icon at bounding box center [560, 35] width 10 height 10
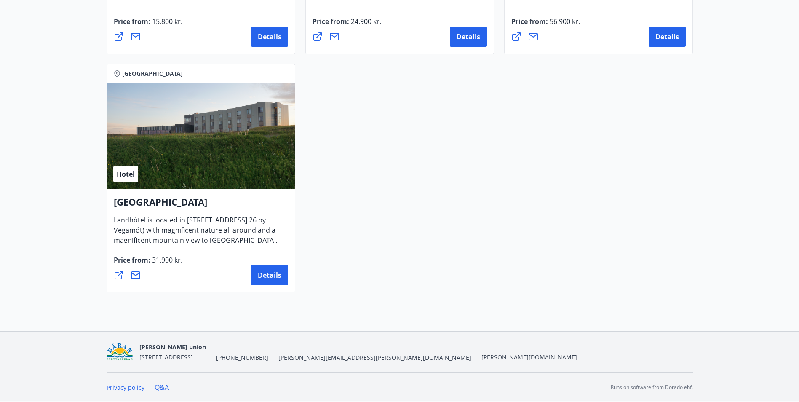
scroll to position [1979, 0]
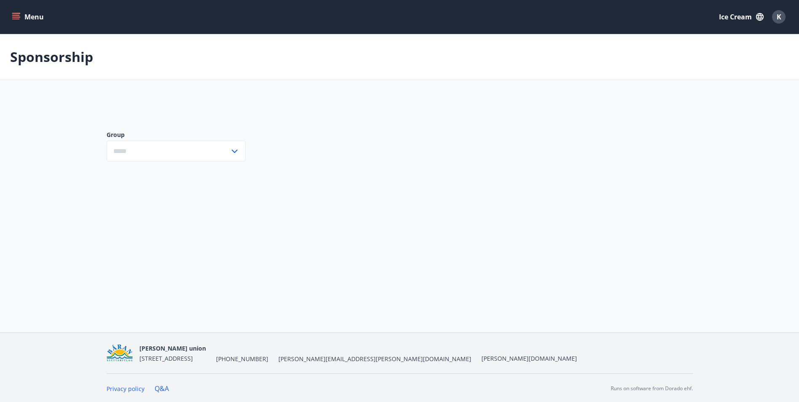
type input "***"
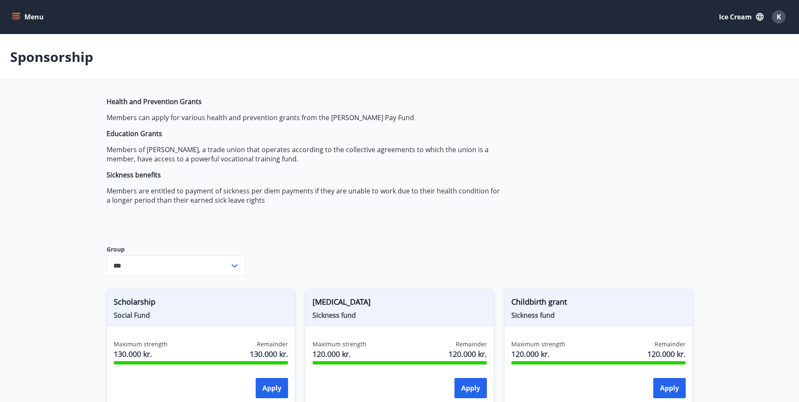
click at [29, 24] on button "Menu" at bounding box center [28, 16] width 37 height 15
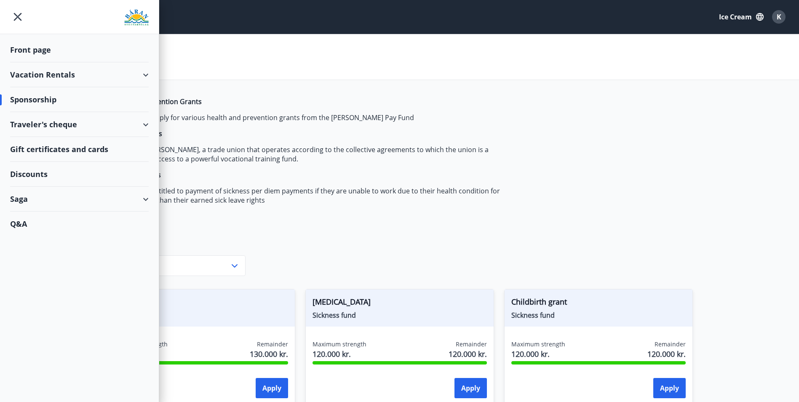
click at [121, 156] on div "Gift certificates and cards" at bounding box center [79, 149] width 139 height 25
click at [136, 180] on div "Discounts" at bounding box center [79, 174] width 139 height 25
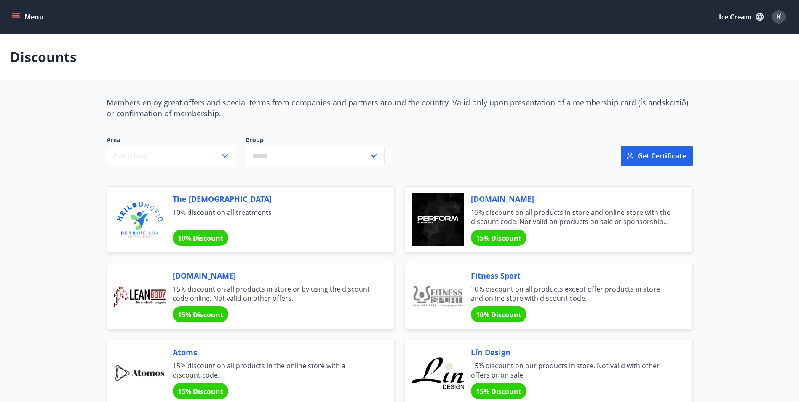
click at [32, 18] on font "Menu" at bounding box center [33, 16] width 19 height 9
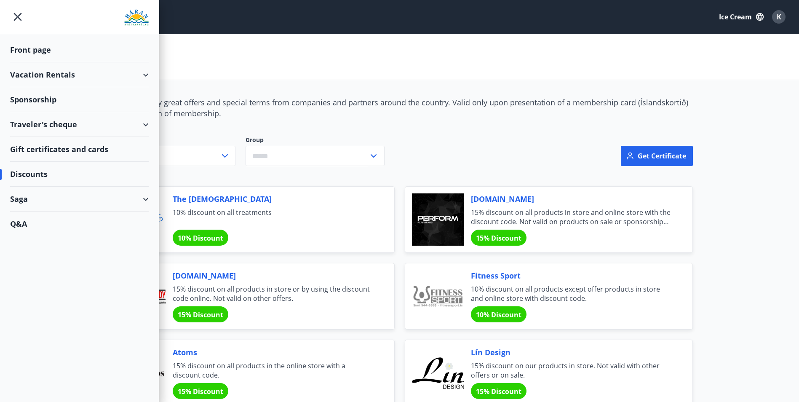
click at [113, 200] on div "Saga" at bounding box center [79, 199] width 139 height 25
click at [70, 223] on div "Traveler's cheque" at bounding box center [79, 221] width 125 height 18
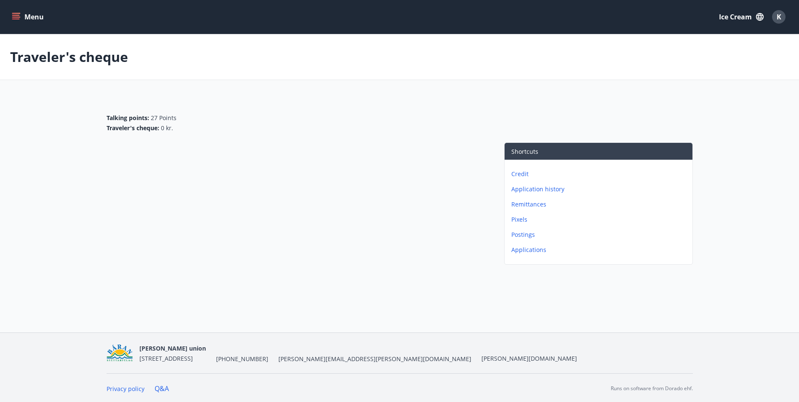
click at [19, 25] on div "Menu Ice cream K" at bounding box center [399, 17] width 779 height 20
click at [5, 18] on div "Menu Ice cream K" at bounding box center [399, 17] width 799 height 34
click at [16, 17] on icon "menu" at bounding box center [16, 16] width 9 height 1
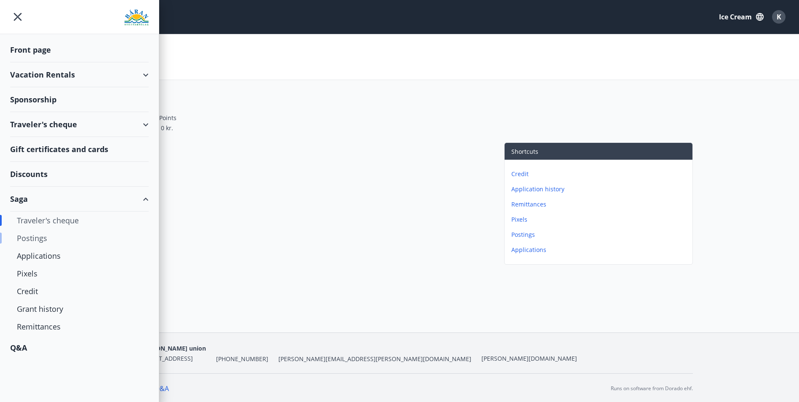
click at [48, 236] on div "Postings" at bounding box center [79, 238] width 125 height 18
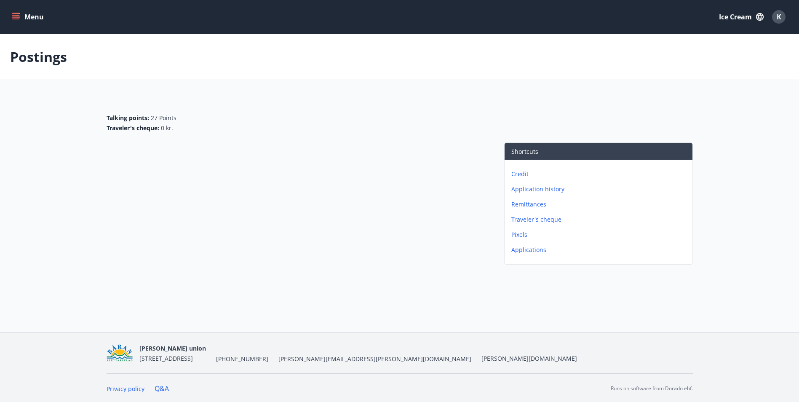
click at [25, 6] on div "Menu Ice cream K" at bounding box center [399, 17] width 799 height 34
click at [23, 8] on div "Menu Ice cream K" at bounding box center [399, 17] width 779 height 20
click at [9, 14] on div "Menu Ice cream K" at bounding box center [399, 17] width 799 height 34
click at [16, 18] on icon "menu" at bounding box center [16, 17] width 8 height 8
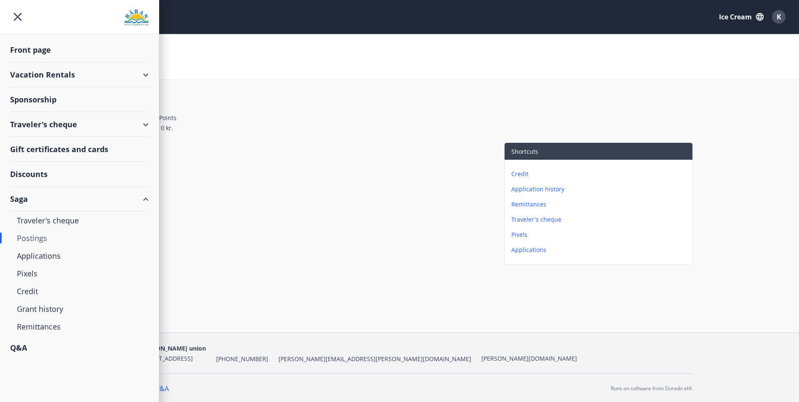
click at [140, 196] on div "Saga" at bounding box center [79, 199] width 139 height 25
click at [31, 227] on div "Q&A" at bounding box center [79, 224] width 139 height 24
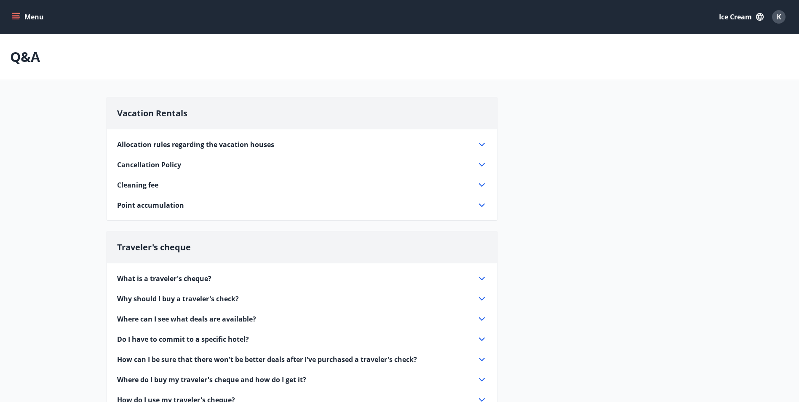
click at [485, 277] on icon at bounding box center [482, 279] width 10 height 10
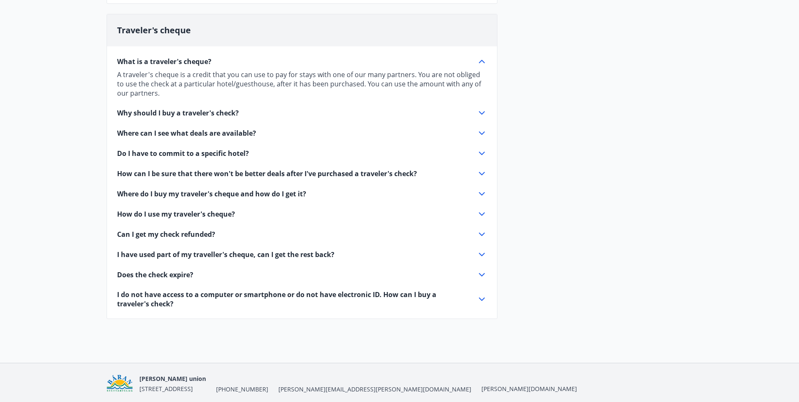
scroll to position [249, 0]
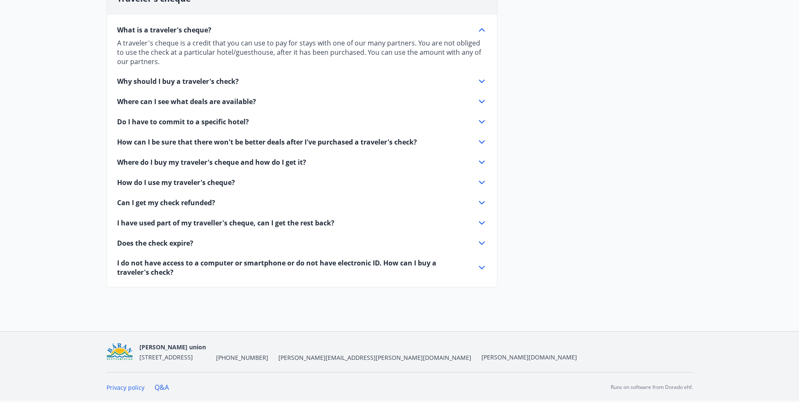
click at [320, 86] on div "Why should I buy a traveler's check?" at bounding box center [297, 81] width 360 height 9
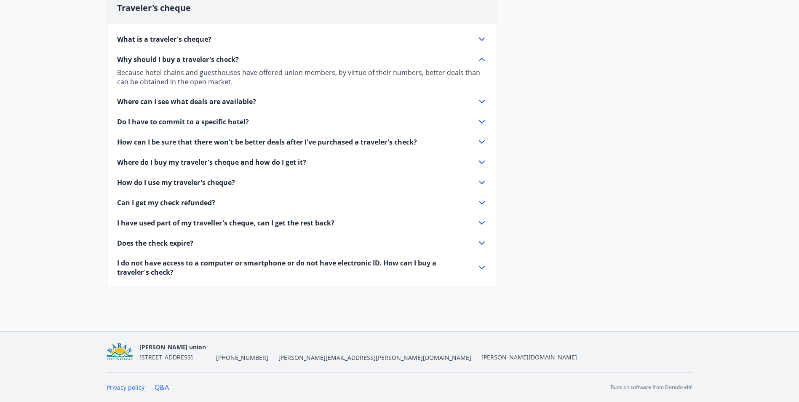
scroll to position [239, 0]
click at [304, 123] on div "Do I have to commit to a specific hotel?" at bounding box center [297, 121] width 360 height 9
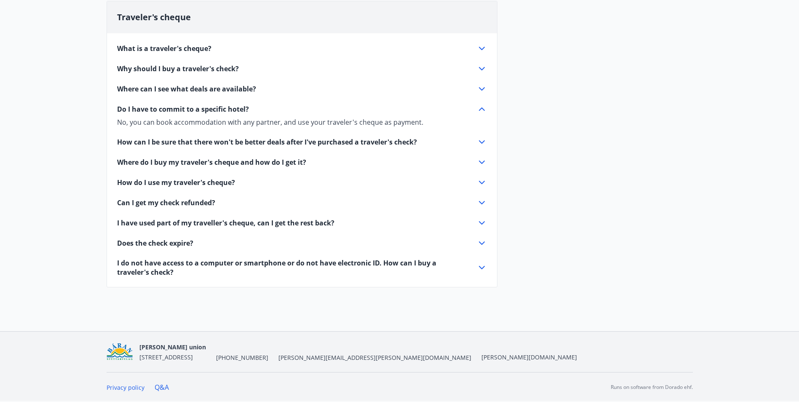
scroll to position [230, 0]
click at [290, 141] on span "How can I be sure that there won't be better deals after I've purchased a trave…" at bounding box center [267, 141] width 300 height 9
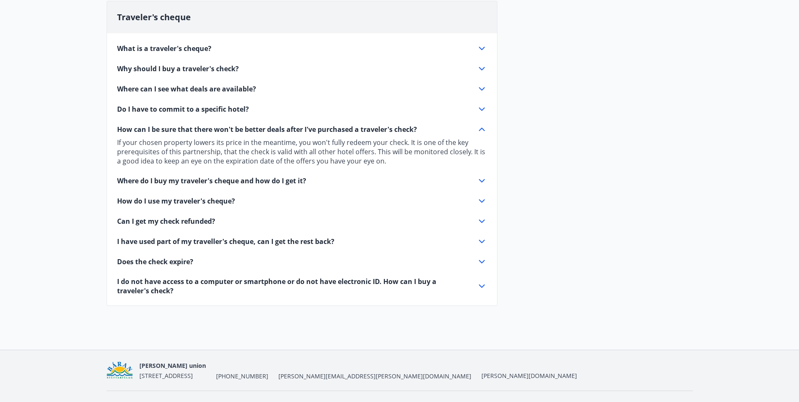
drag, startPoint x: 254, startPoint y: 242, endPoint x: 252, endPoint y: 247, distance: 4.9
click at [252, 247] on div "What is a traveler's cheque? A traveler's cheque is a credit that you can use t…" at bounding box center [302, 164] width 390 height 262
click at [254, 241] on span "I have used part of my traveller's cheque, can I get the rest back?" at bounding box center [225, 241] width 217 height 9
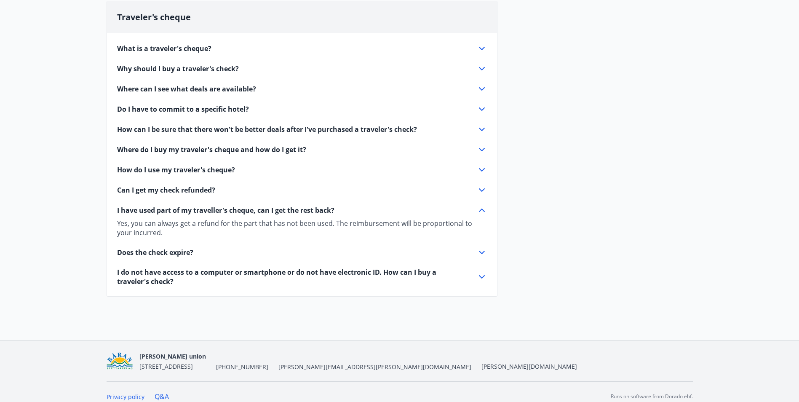
click at [229, 248] on div "Does the check expire?" at bounding box center [297, 252] width 360 height 9
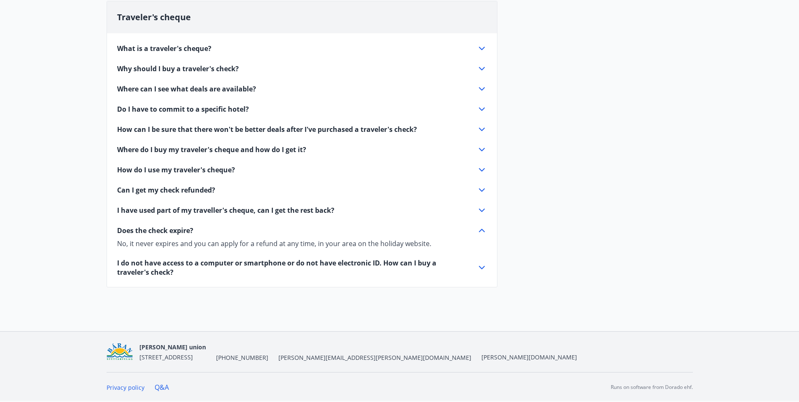
click at [218, 272] on span "I do not have access to a computer or smartphone or do not have electronic ID. …" at bounding box center [292, 267] width 350 height 19
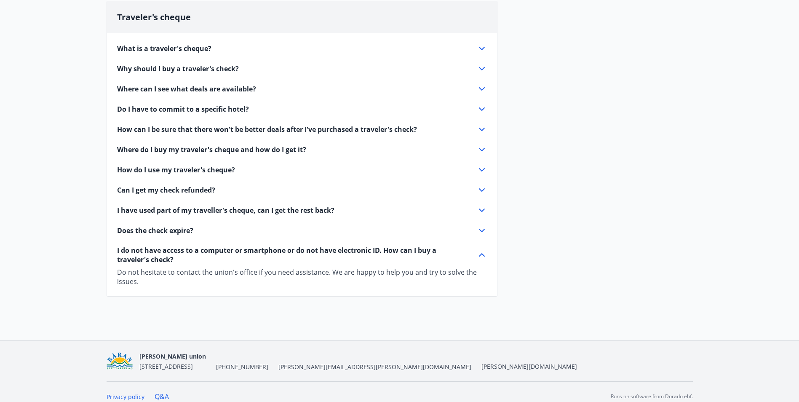
scroll to position [0, 0]
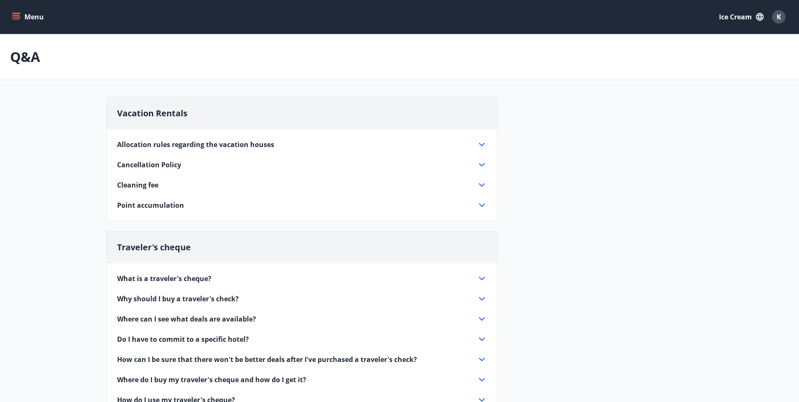
click at [29, 19] on font "Menu" at bounding box center [33, 16] width 19 height 9
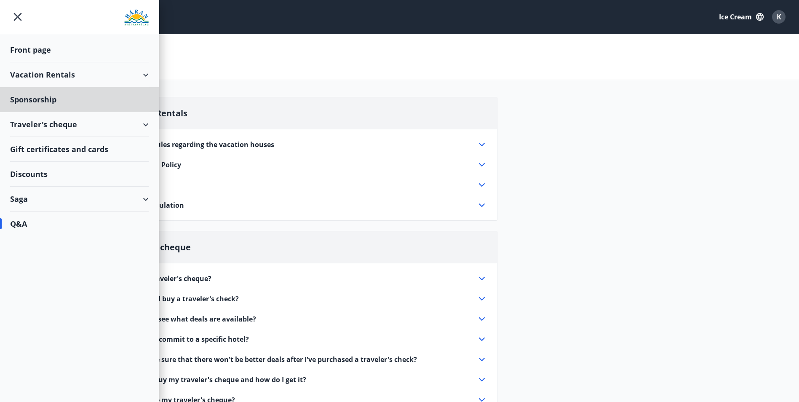
click at [27, 43] on div "Front page" at bounding box center [79, 50] width 139 height 25
